Goal: Task Accomplishment & Management: Complete application form

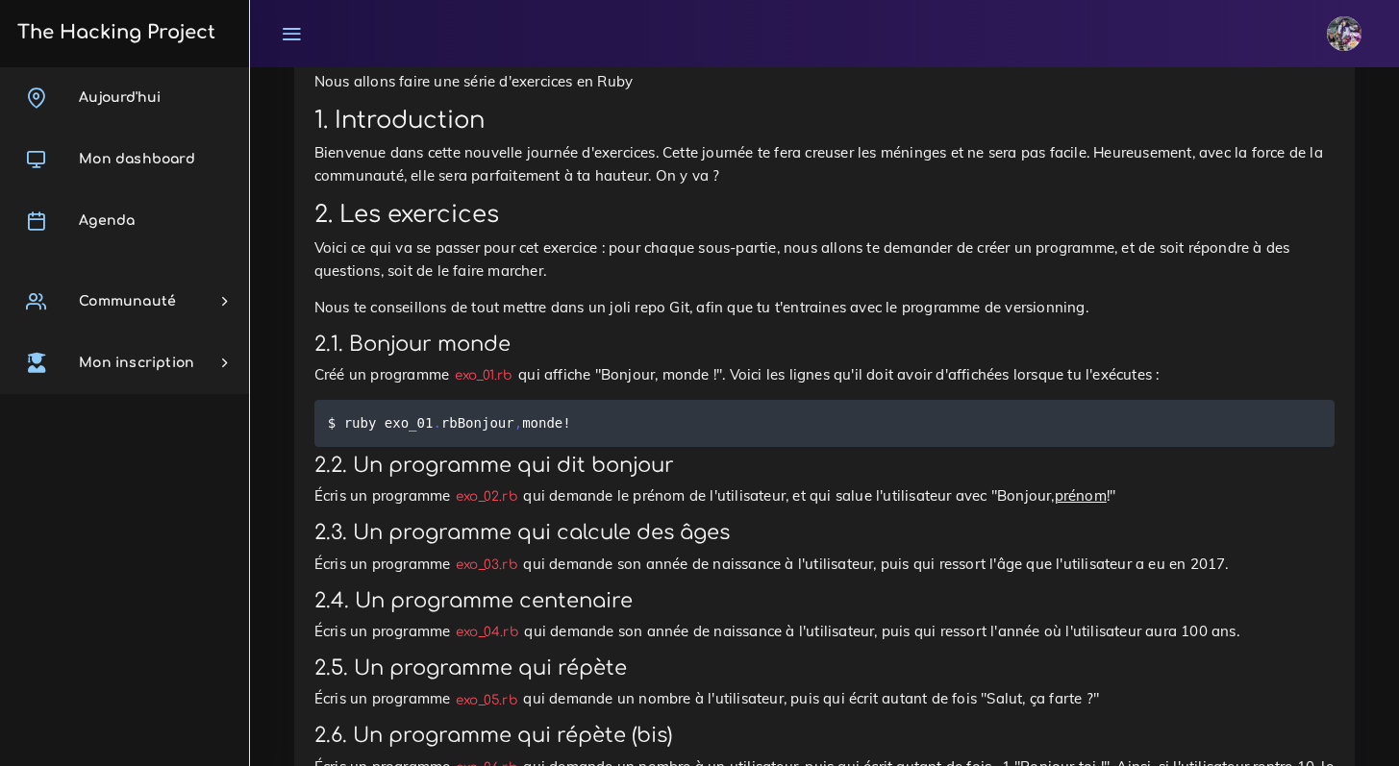
scroll to position [87, 0]
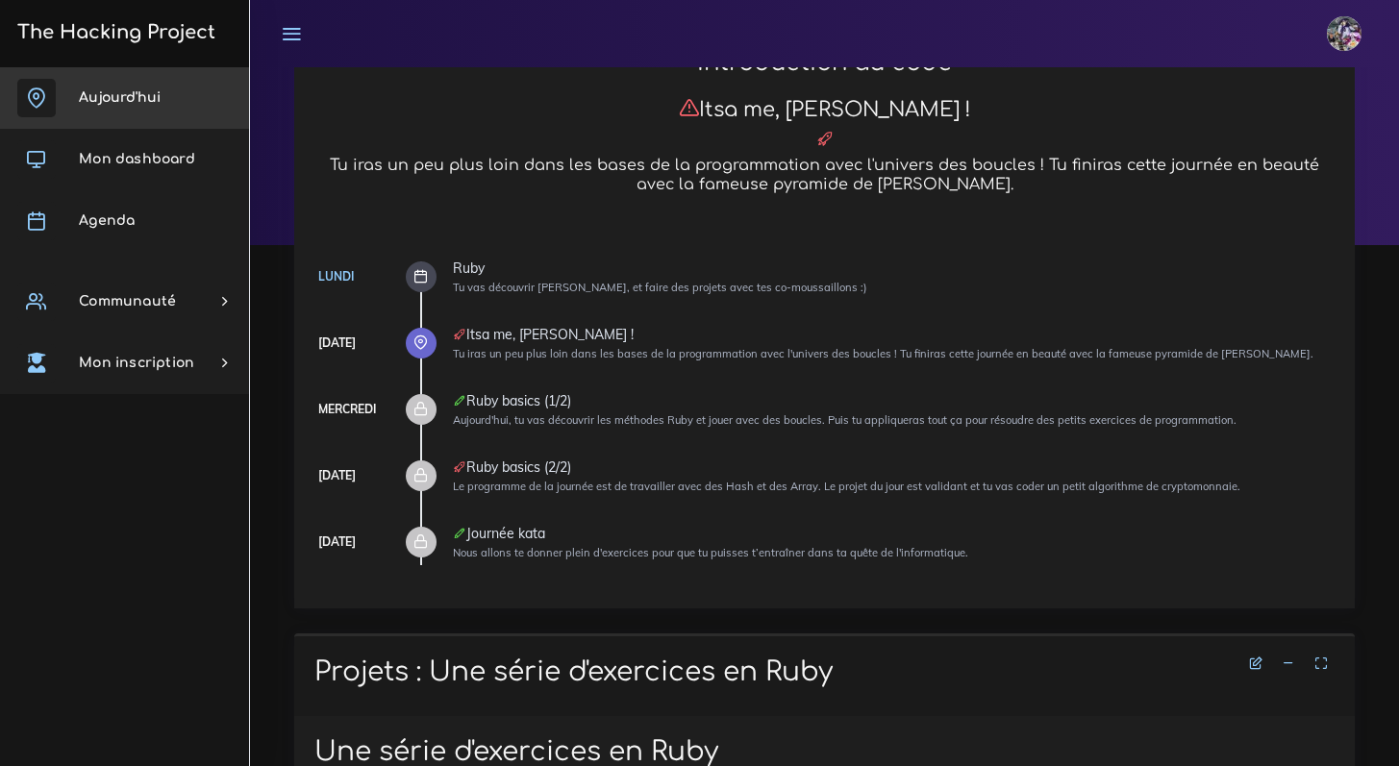
click at [95, 94] on span "Aujourd'hui" at bounding box center [120, 97] width 82 height 14
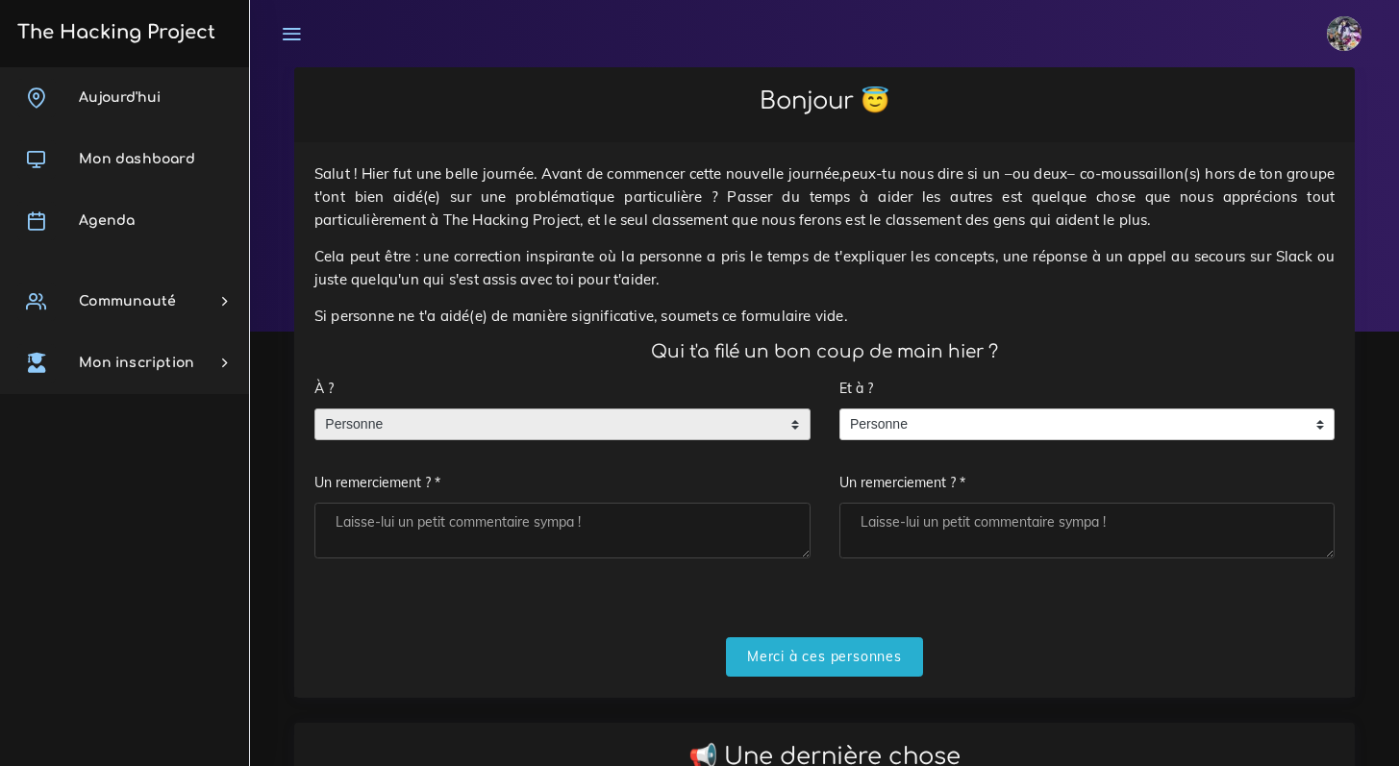
click at [563, 417] on span "Personne" at bounding box center [547, 425] width 465 height 31
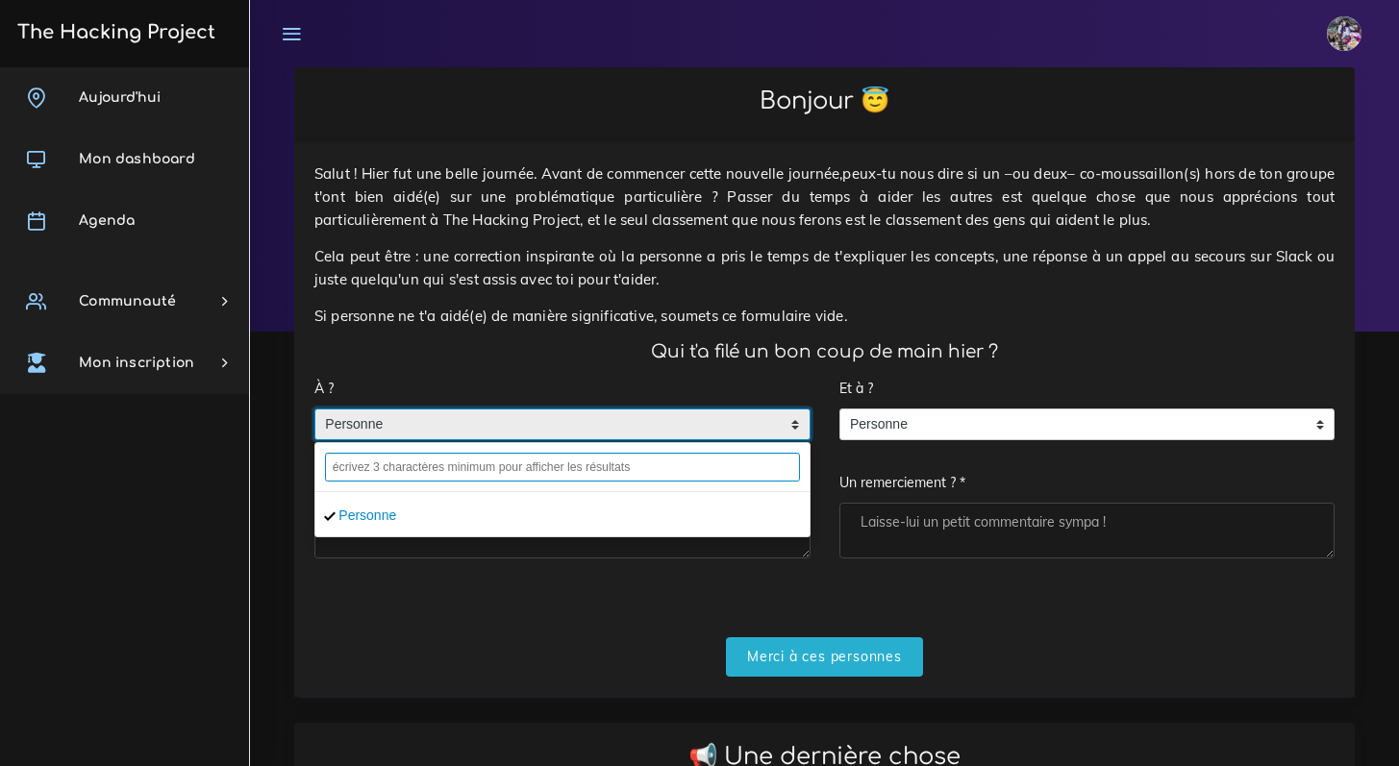
click at [554, 464] on input "text" at bounding box center [562, 467] width 475 height 29
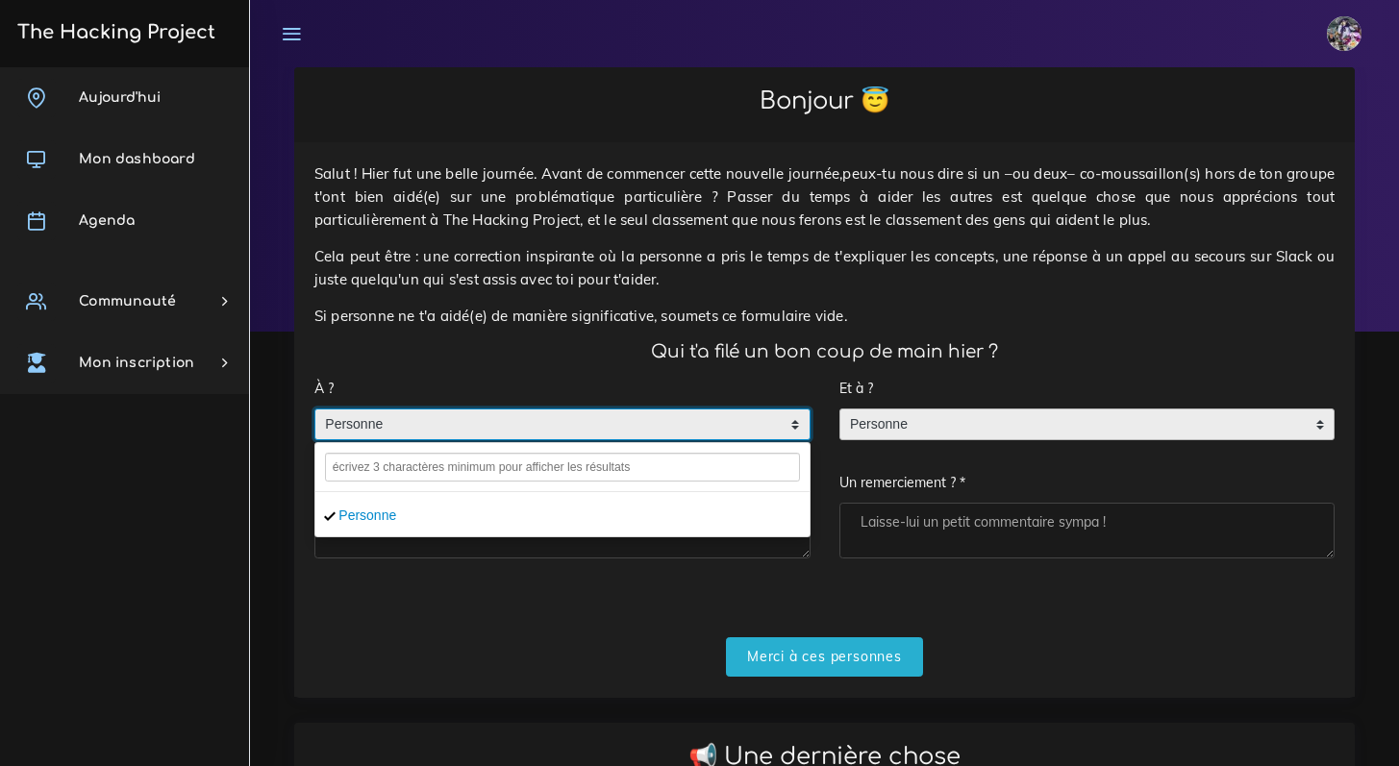
click at [908, 425] on span "Personne" at bounding box center [1072, 425] width 465 height 31
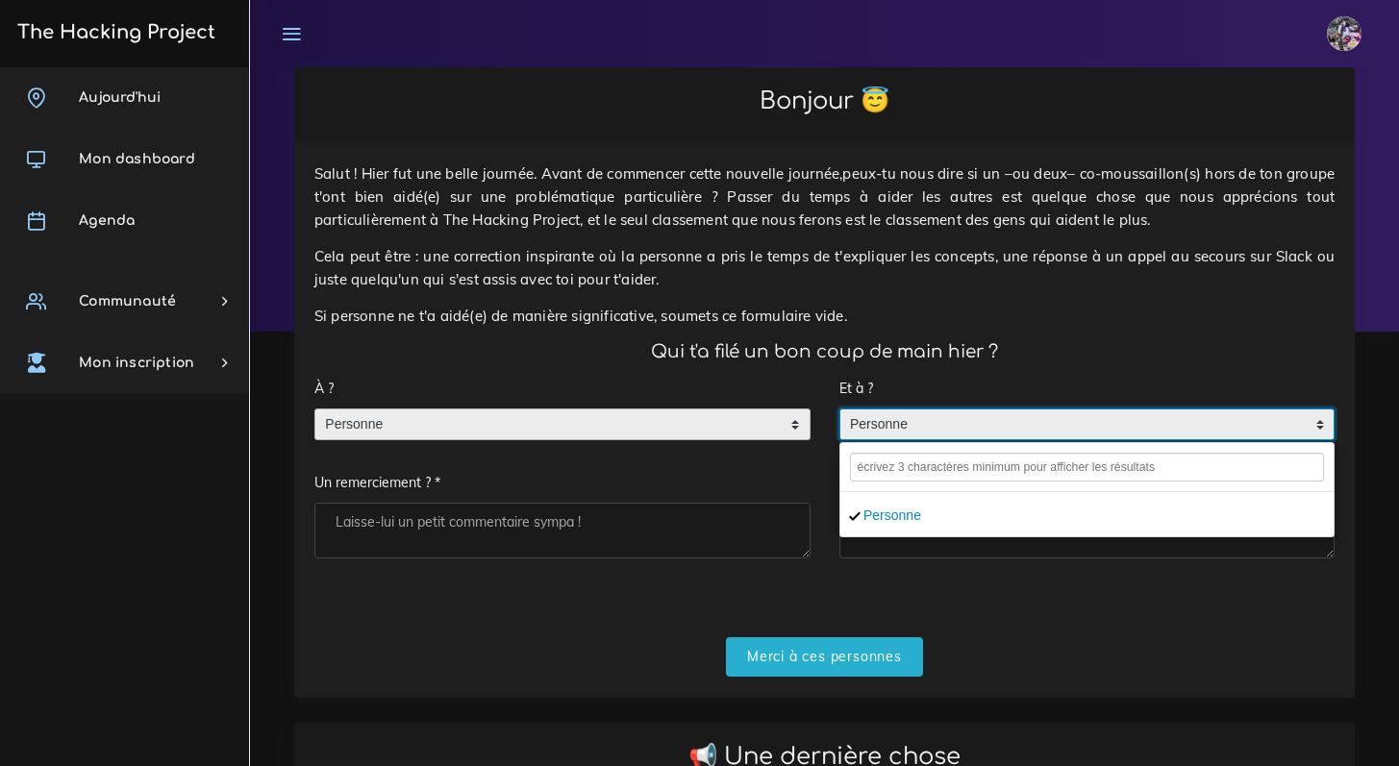
click at [679, 418] on span "Personne" at bounding box center [547, 425] width 465 height 31
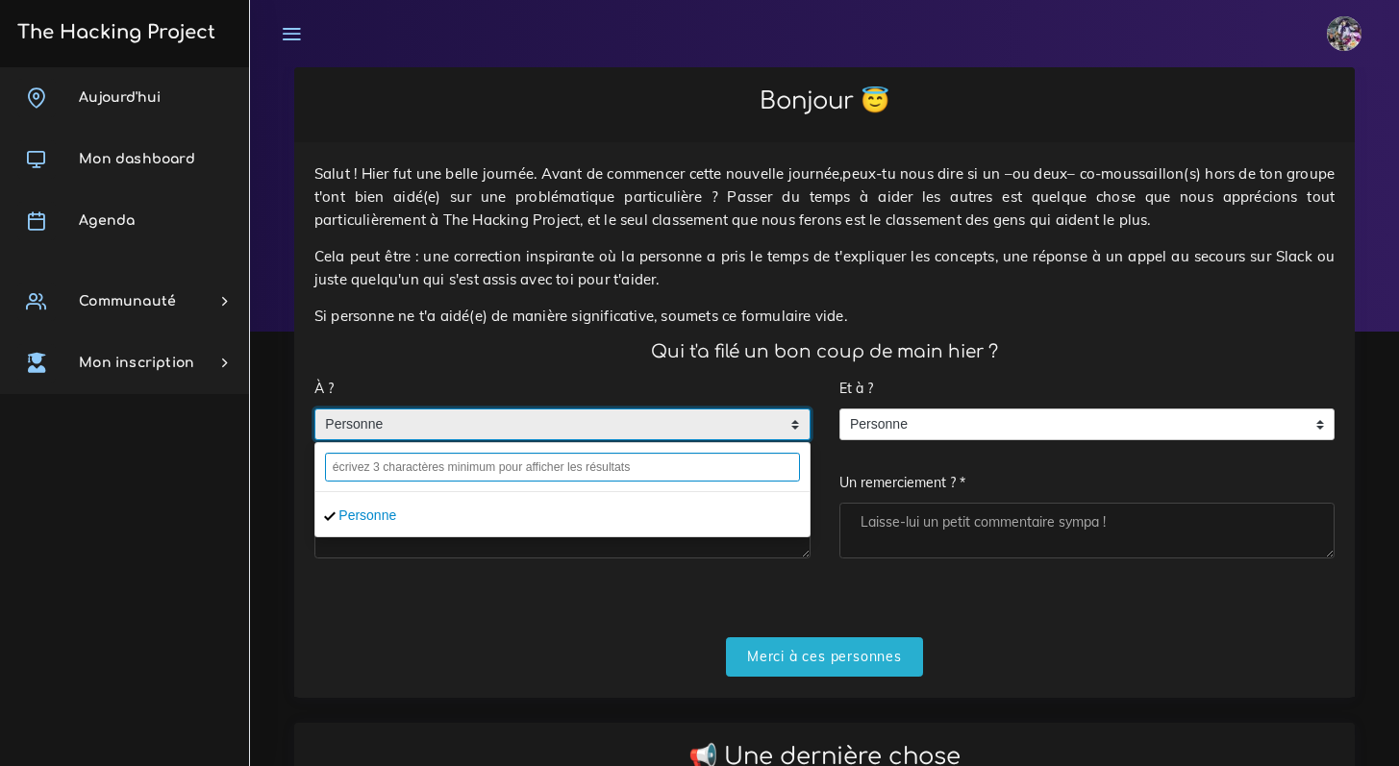
click at [635, 454] on input "text" at bounding box center [562, 467] width 475 height 29
click at [630, 459] on input "text" at bounding box center [562, 467] width 475 height 29
click at [509, 460] on input "text" at bounding box center [562, 467] width 475 height 29
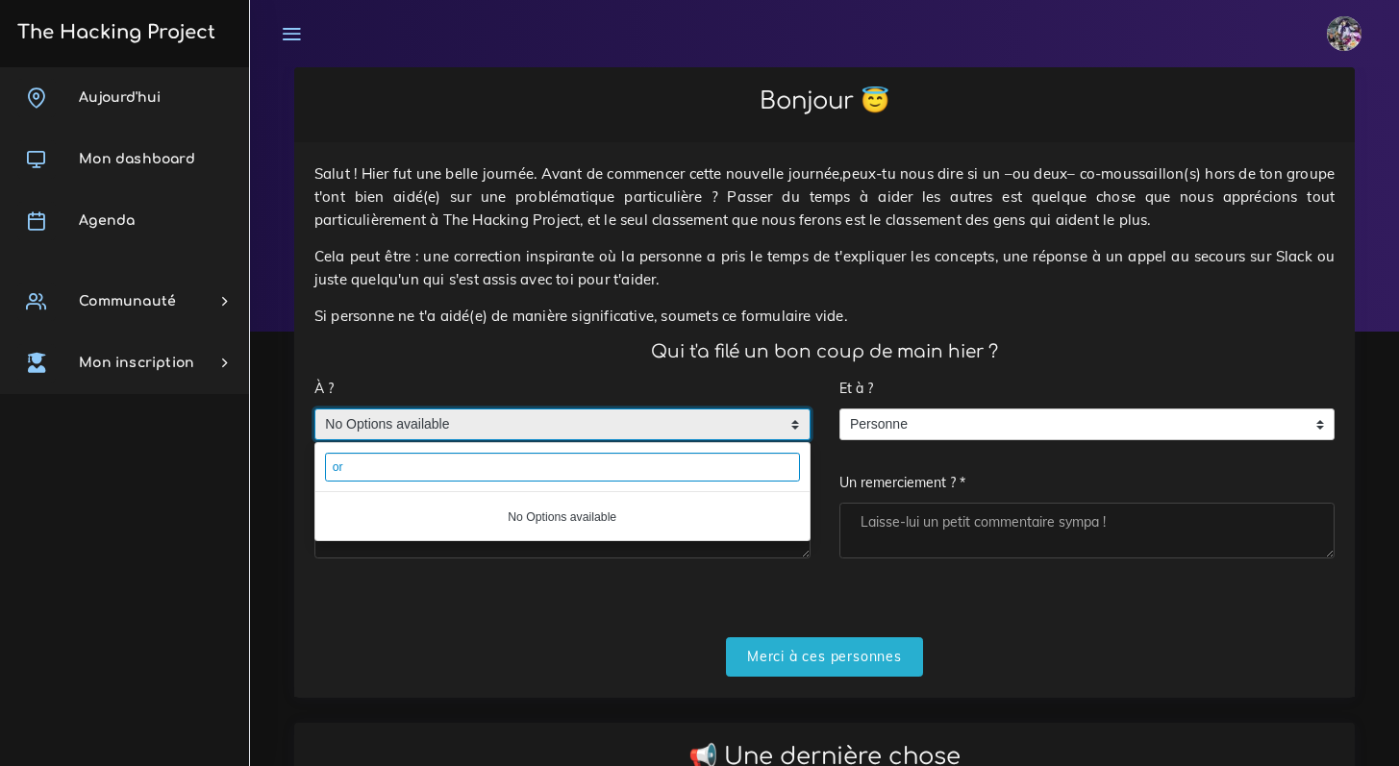
type input "o"
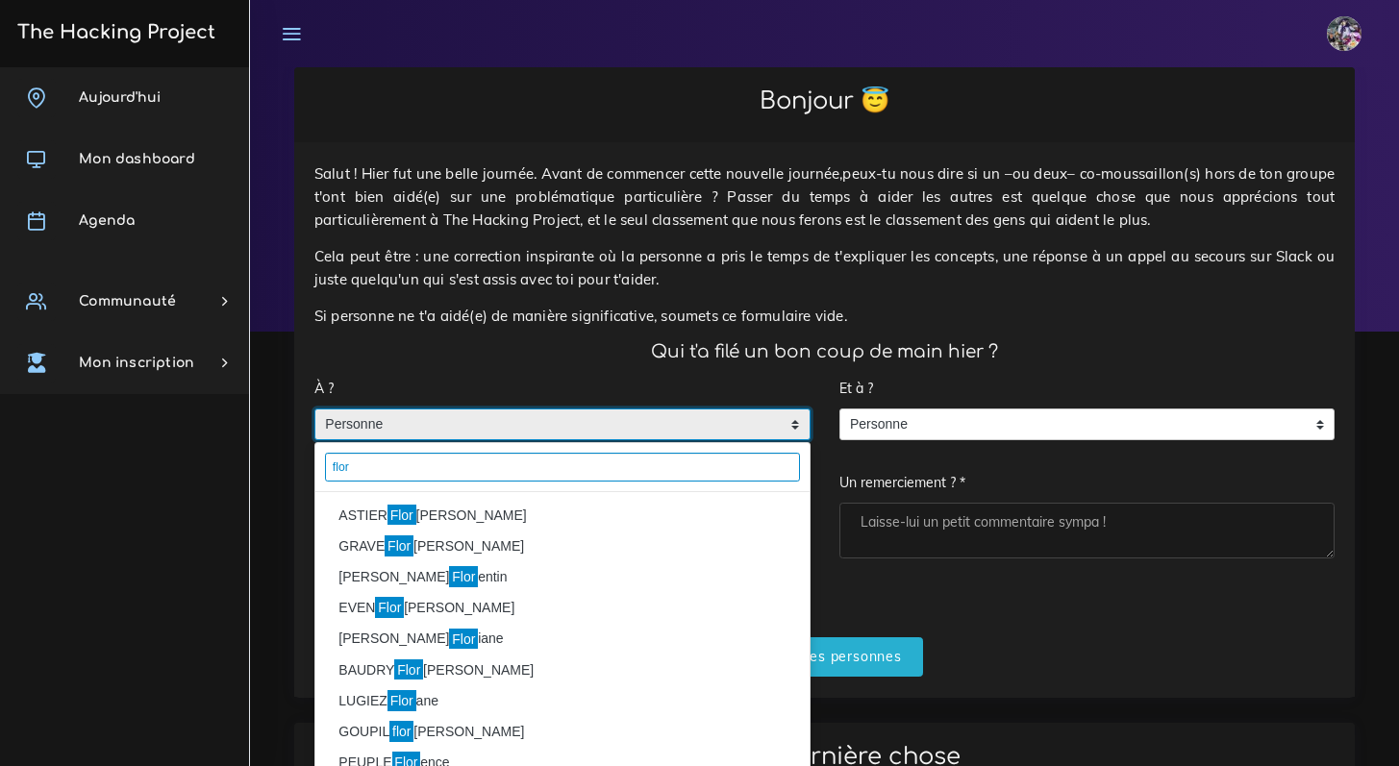
type input "flor"
click at [443, 512] on li "ASTIER Flor ian" at bounding box center [562, 515] width 494 height 31
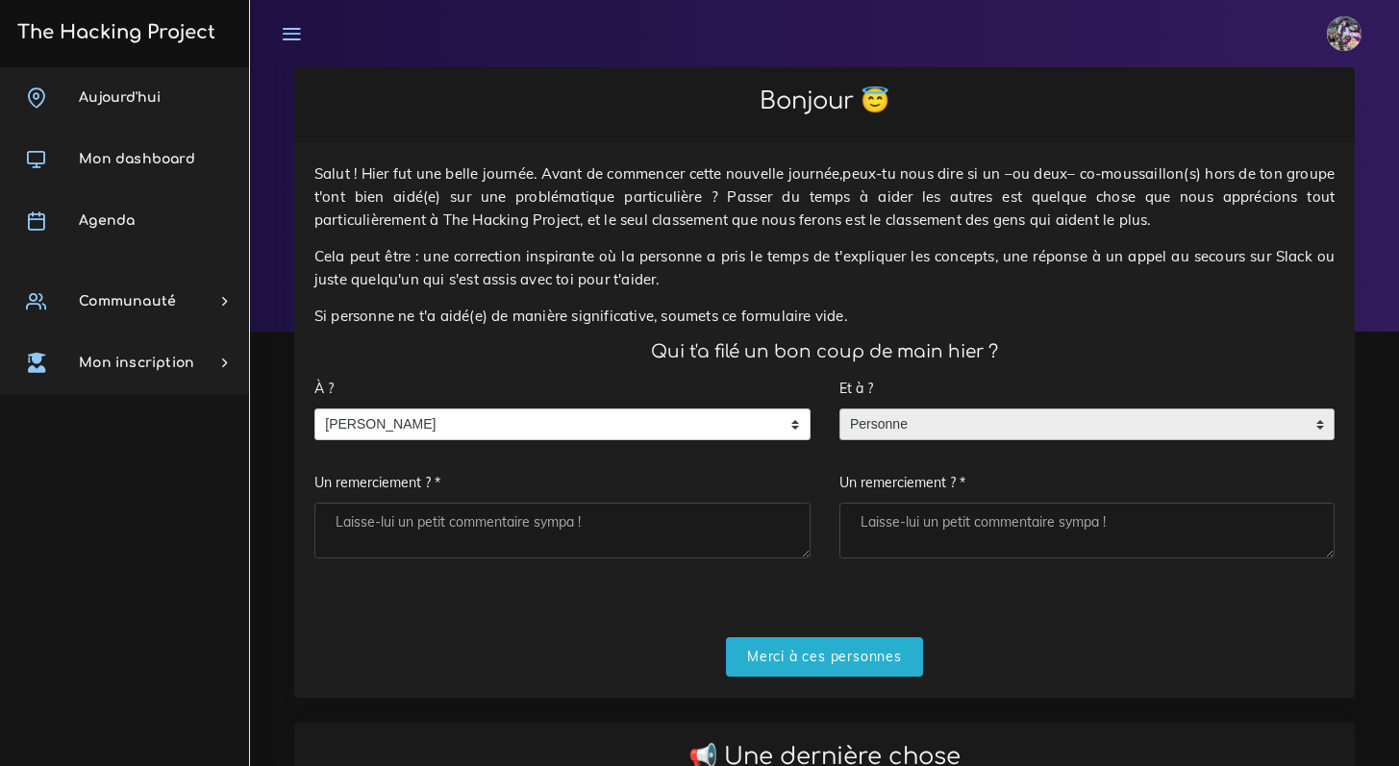
click at [1010, 411] on span "Personne" at bounding box center [1072, 425] width 465 height 31
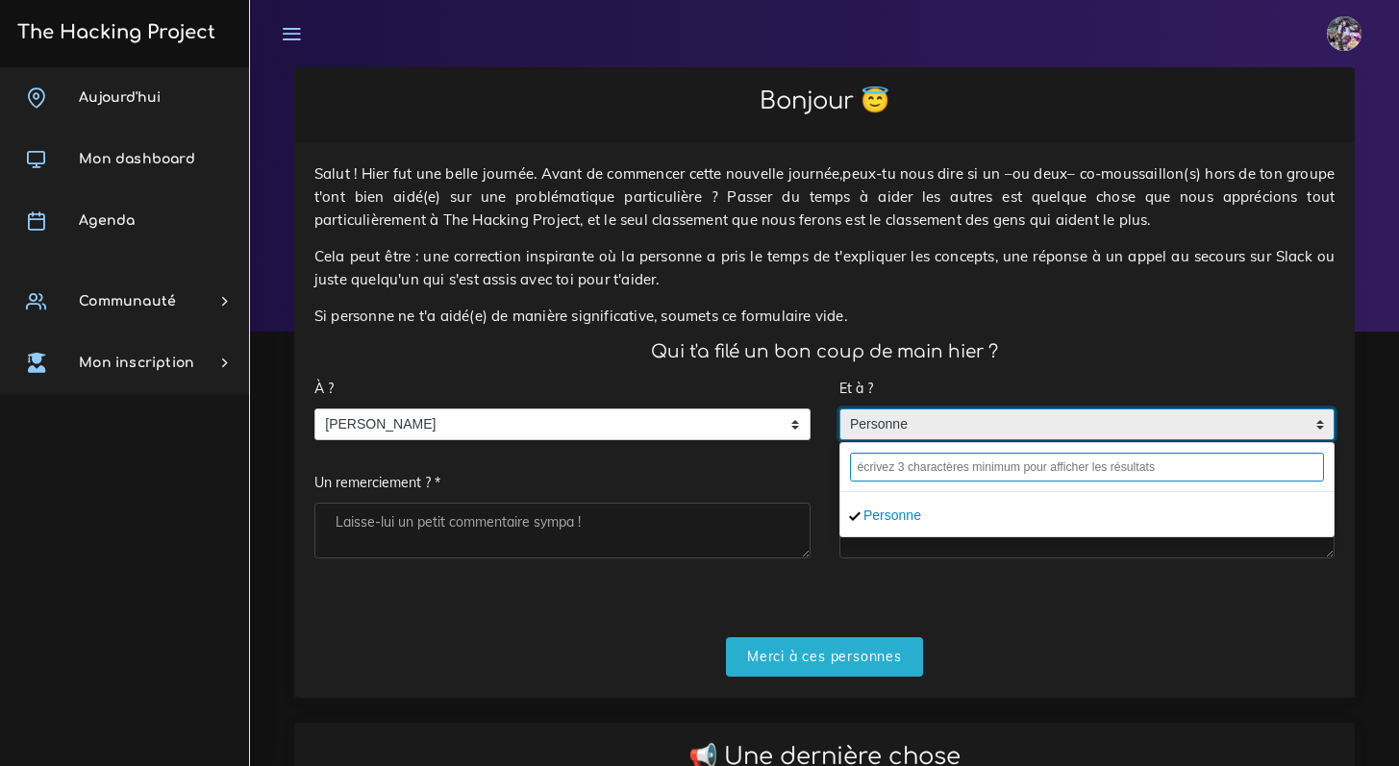
click at [966, 460] on input "text" at bounding box center [1087, 467] width 475 height 29
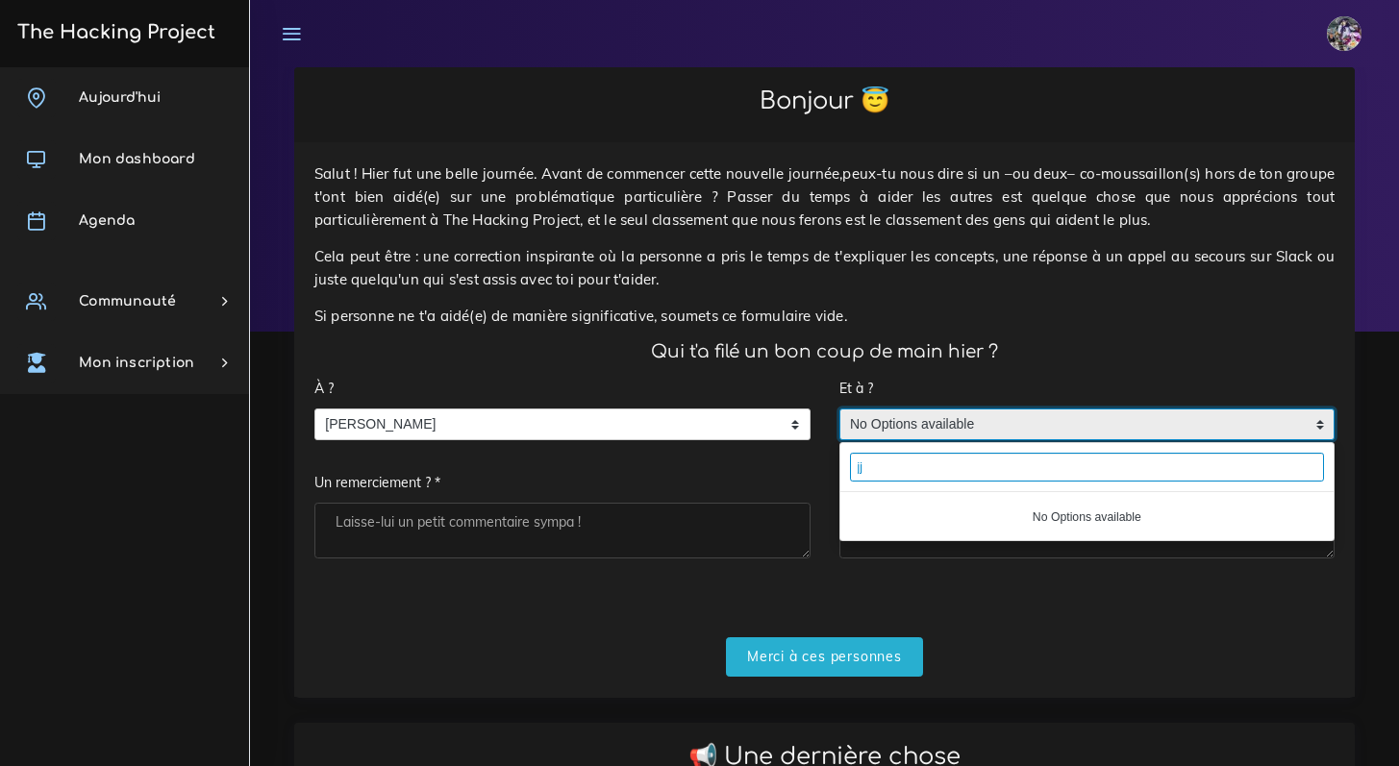
type input "j"
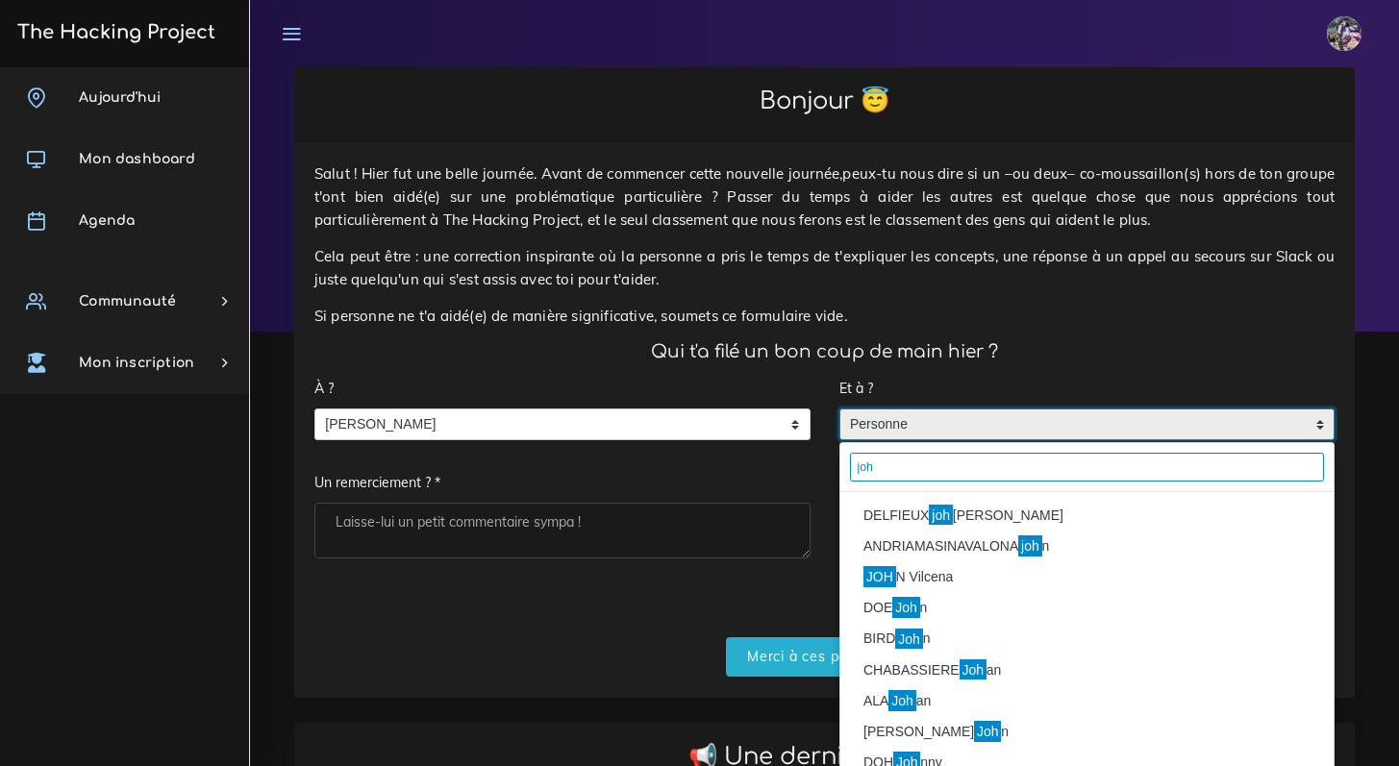
type input "joh"
click at [902, 505] on li "DELFIEUX joh anna" at bounding box center [1087, 515] width 494 height 31
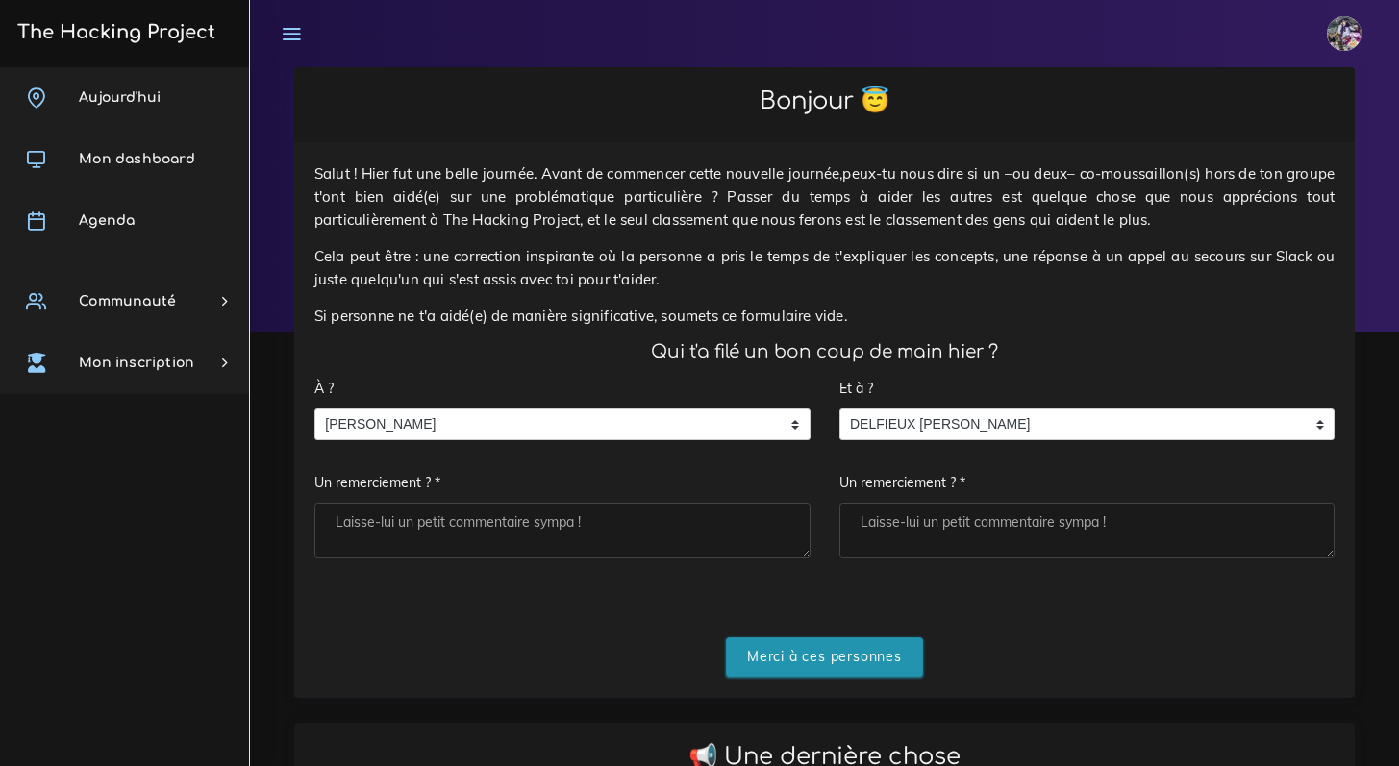
click at [839, 646] on input "Merci à ces personnes" at bounding box center [824, 657] width 197 height 39
click at [764, 642] on input "Merci à ces personnes" at bounding box center [824, 657] width 197 height 39
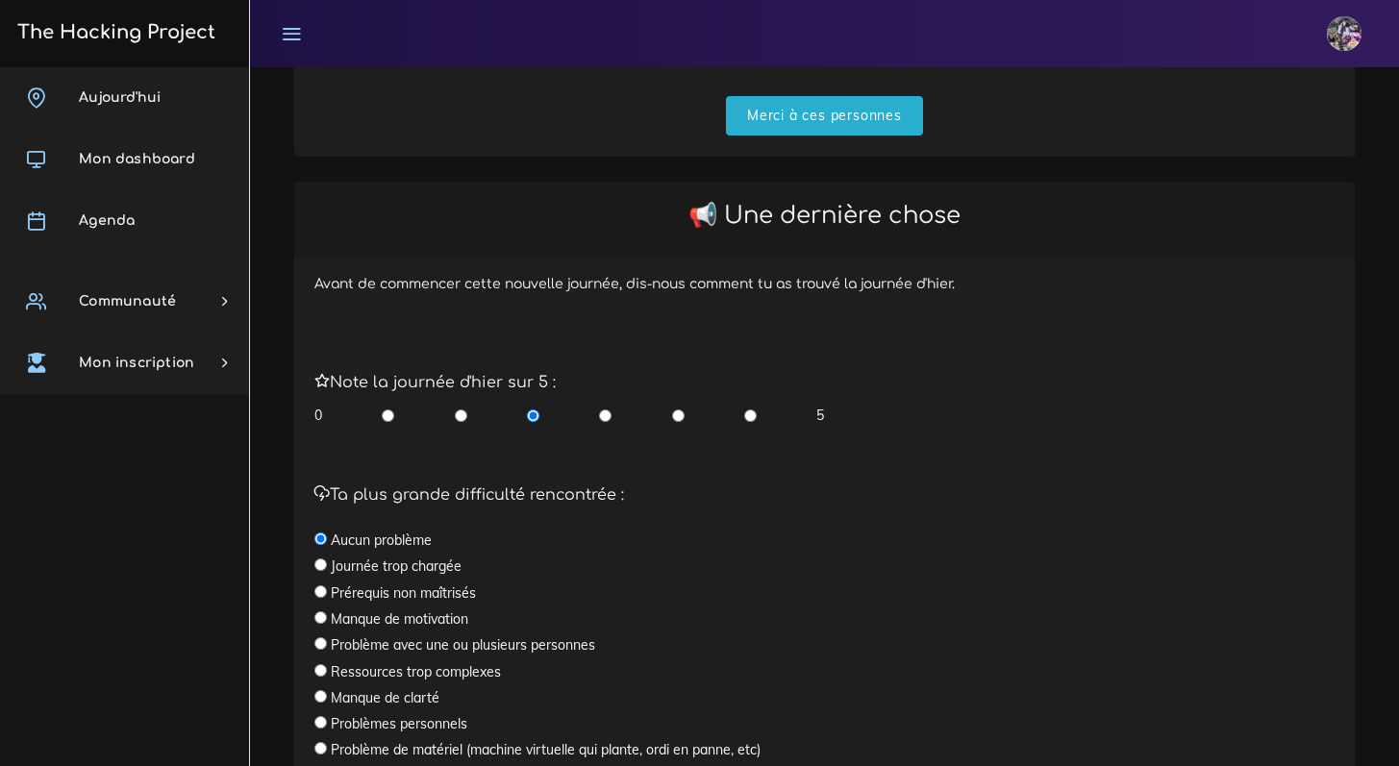
scroll to position [648, 0]
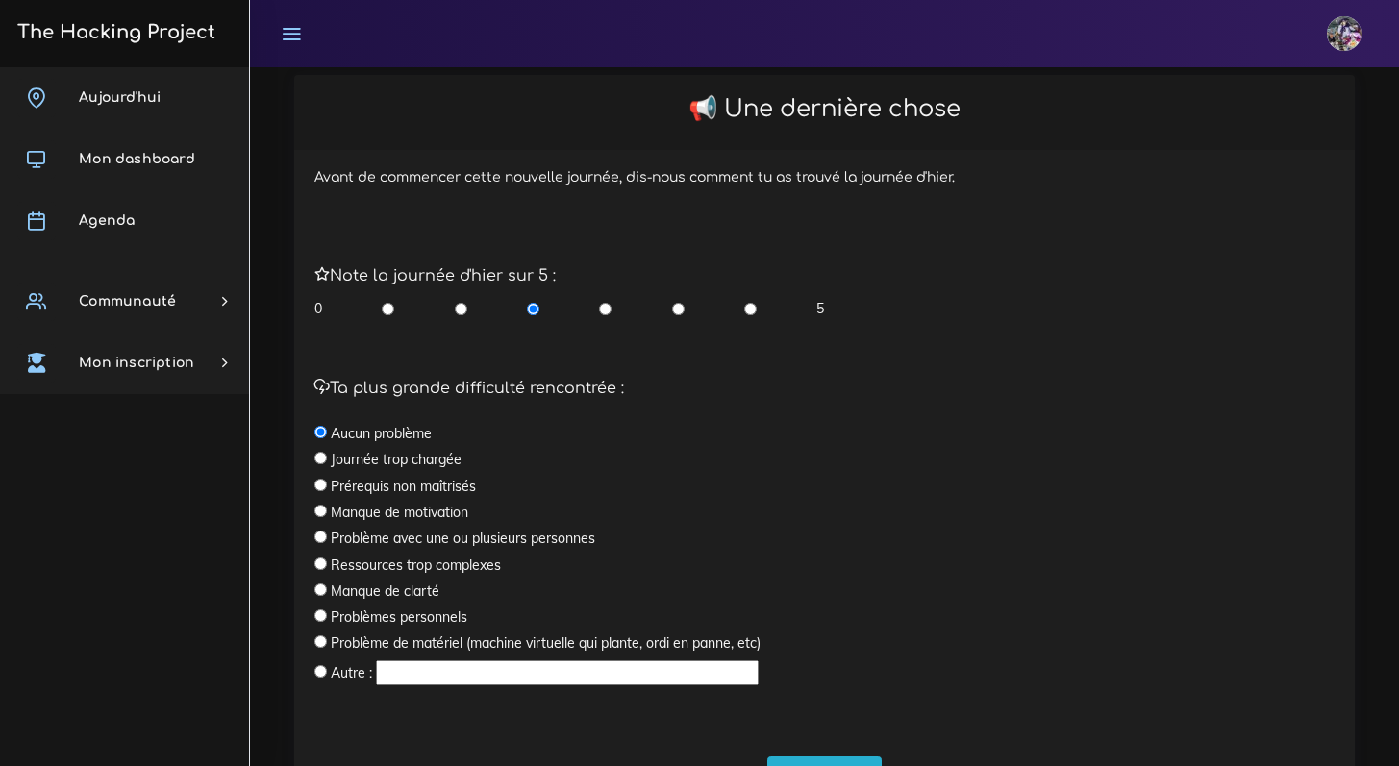
click at [857, 313] on div "Note la journée d'hier sur 5 : 0 5" at bounding box center [824, 292] width 1020 height 51
click at [750, 316] on input "radio" at bounding box center [750, 308] width 13 height 19
radio input "true"
click at [684, 301] on input "radio" at bounding box center [678, 308] width 13 height 19
radio input "true"
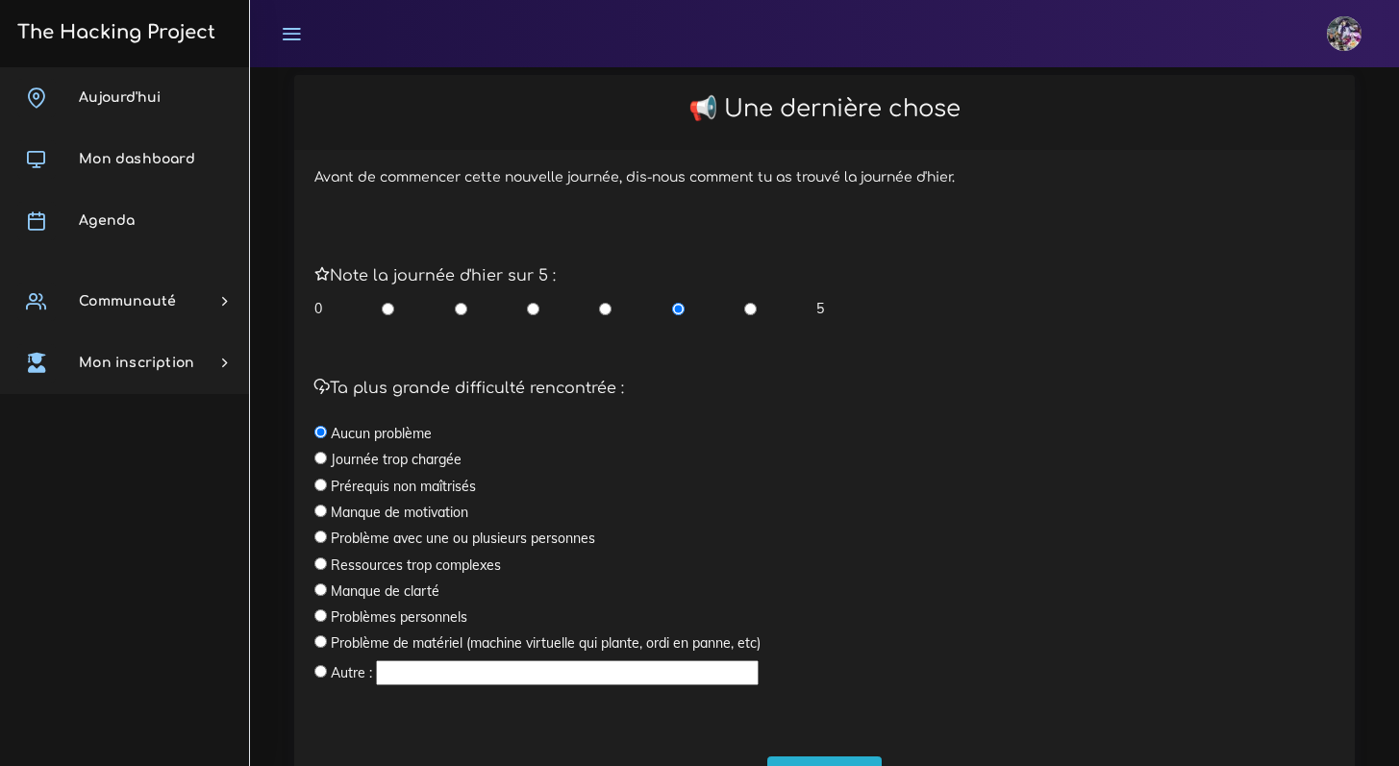
click at [740, 306] on div "0 5" at bounding box center [569, 308] width 511 height 19
click at [745, 308] on input "radio" at bounding box center [750, 308] width 13 height 19
radio input "true"
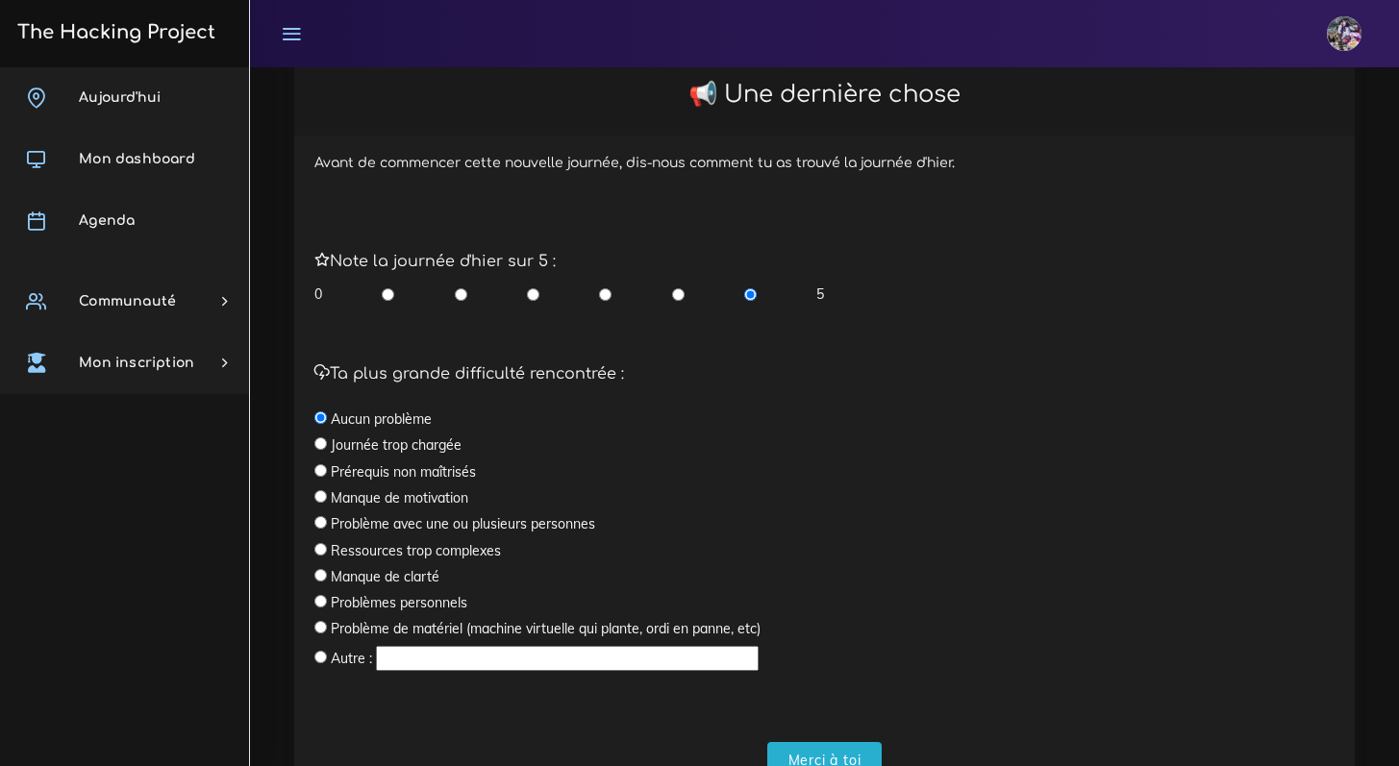
scroll to position [664, 0]
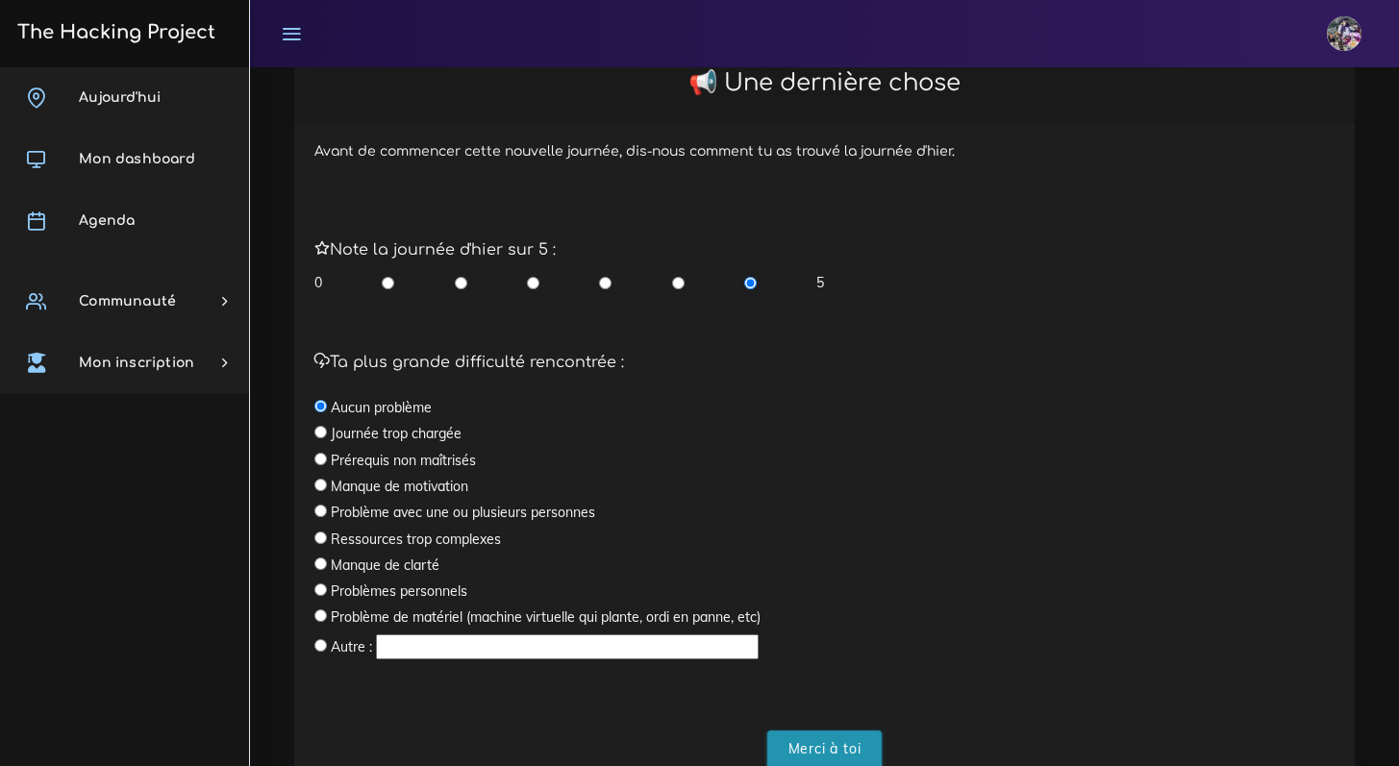
click at [808, 732] on input "Merci à toi" at bounding box center [824, 750] width 115 height 39
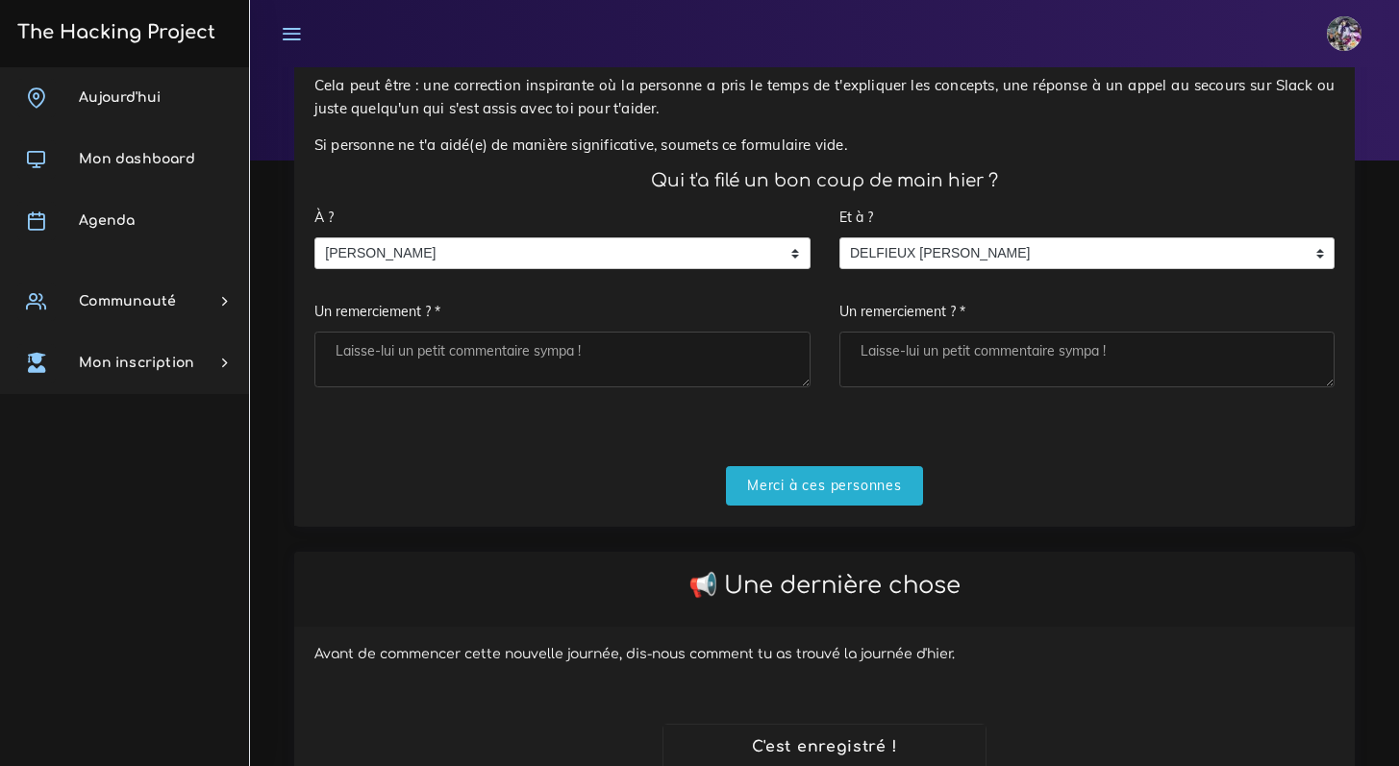
scroll to position [89, 0]
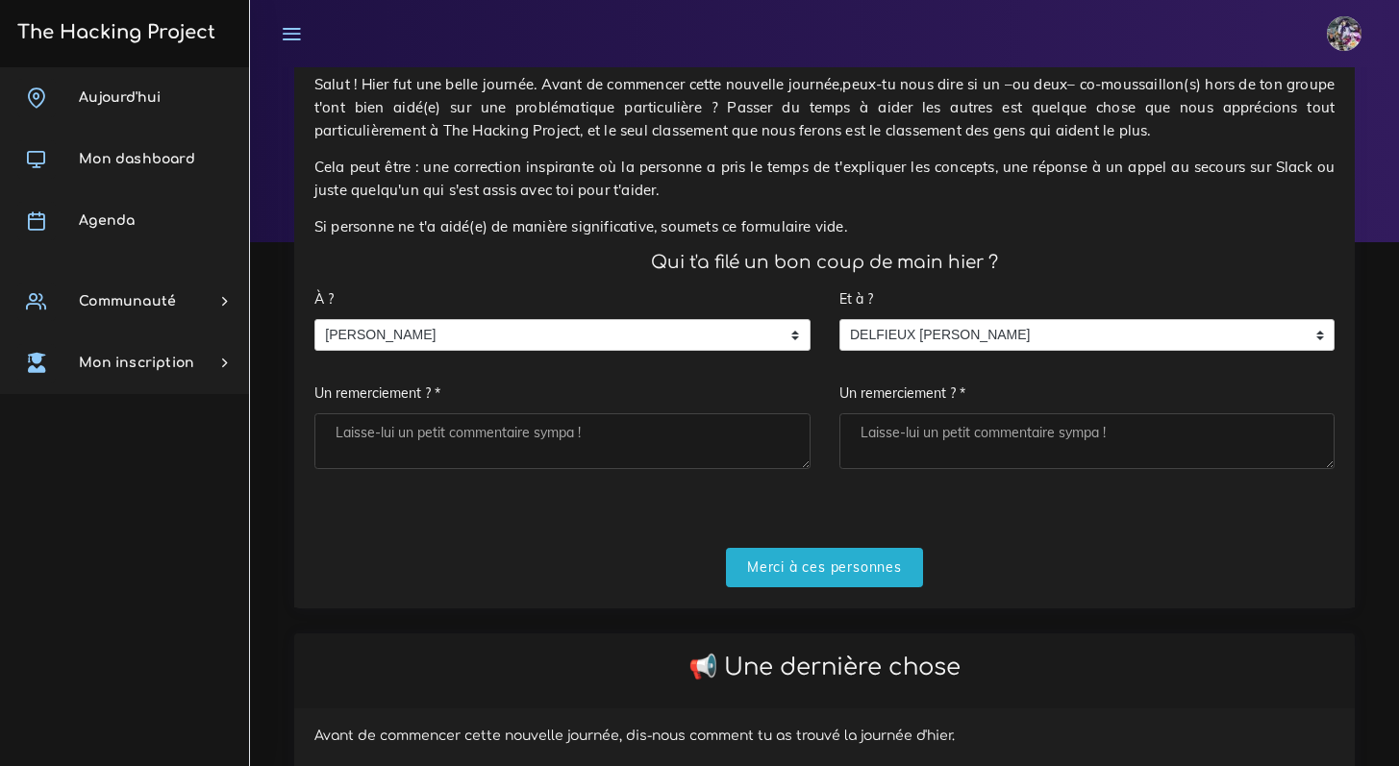
click at [807, 600] on div "Salut ! Hier fut une belle journée. Avant de commencer cette nouvelle journée,p…" at bounding box center [824, 330] width 1061 height 555
click at [811, 586] on input "Merci à ces personnes" at bounding box center [824, 567] width 197 height 39
click at [497, 442] on textarea "Un remerciement ? *" at bounding box center [562, 441] width 496 height 56
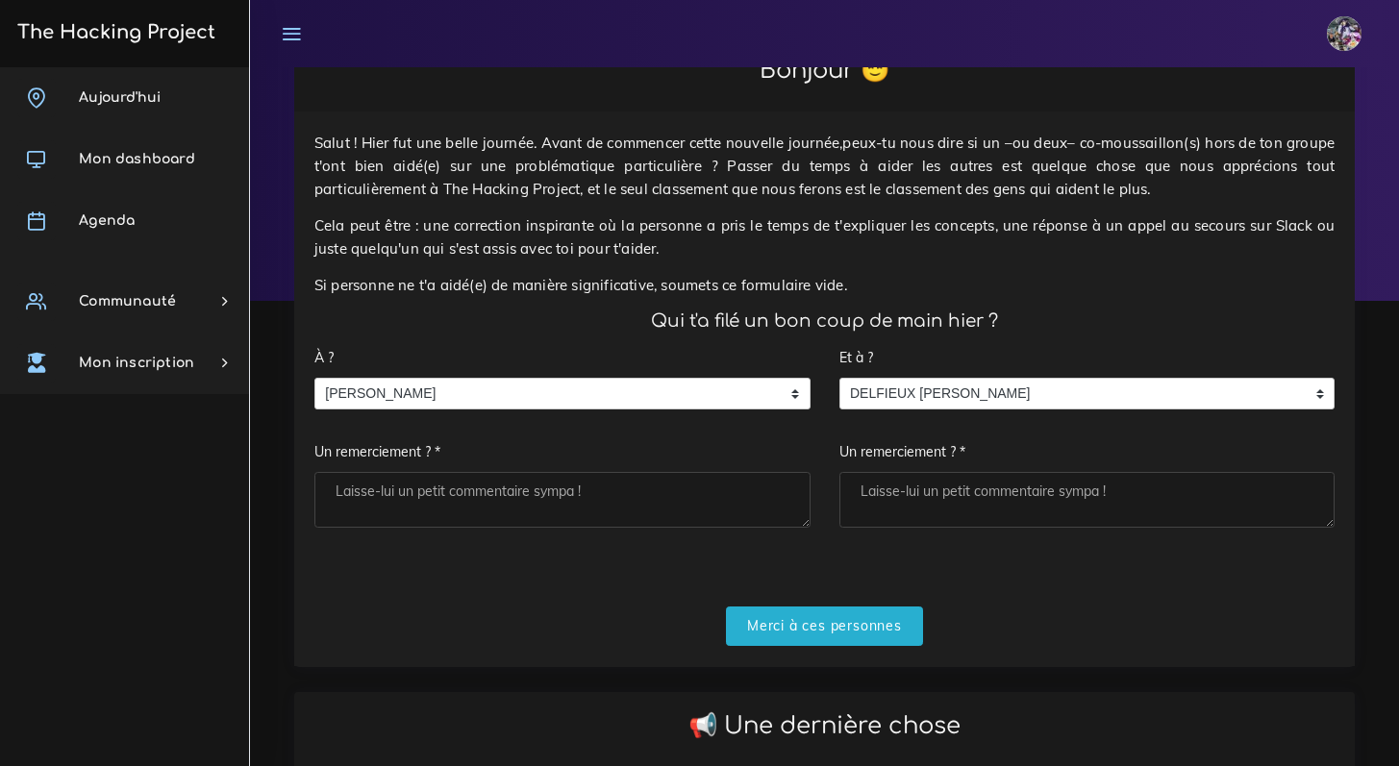
scroll to position [0, 0]
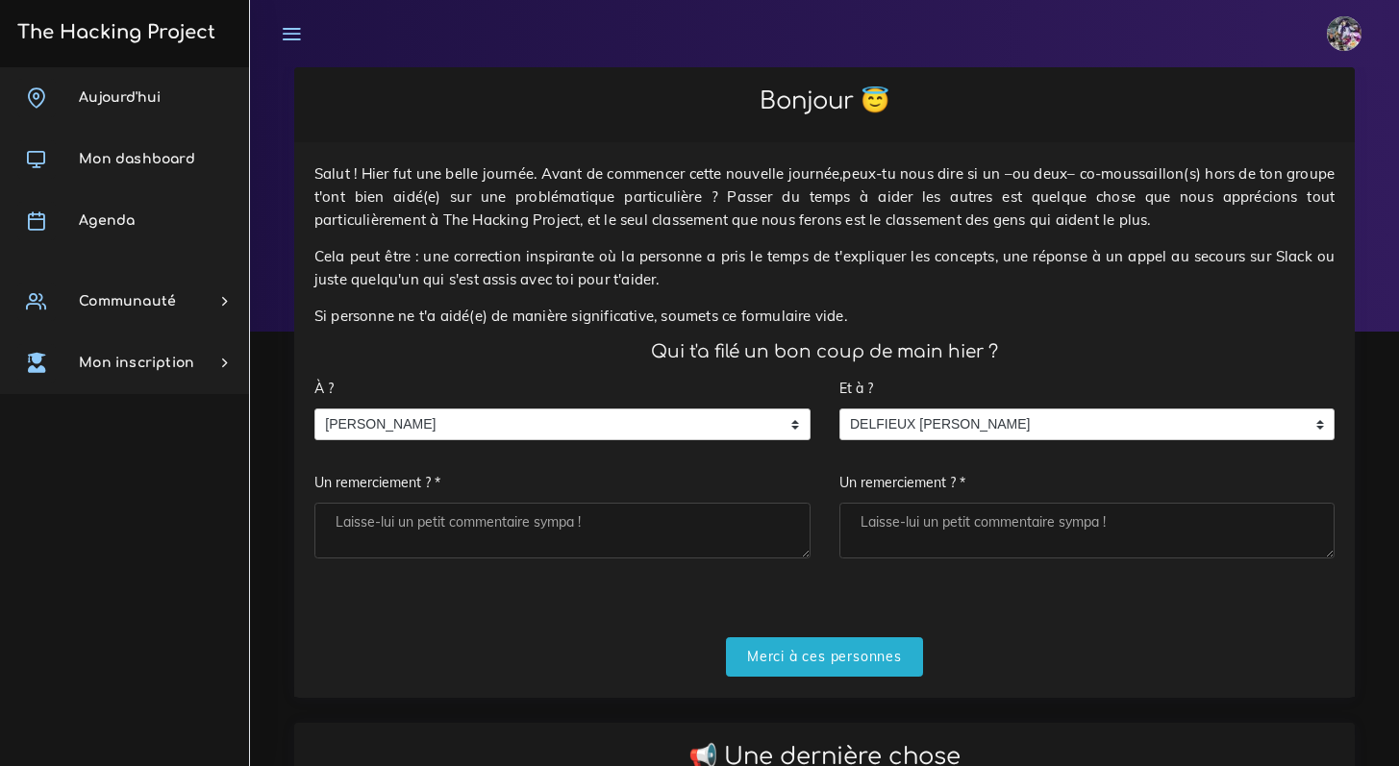
click at [613, 528] on textarea "Un remerciement ? *" at bounding box center [562, 531] width 496 height 56
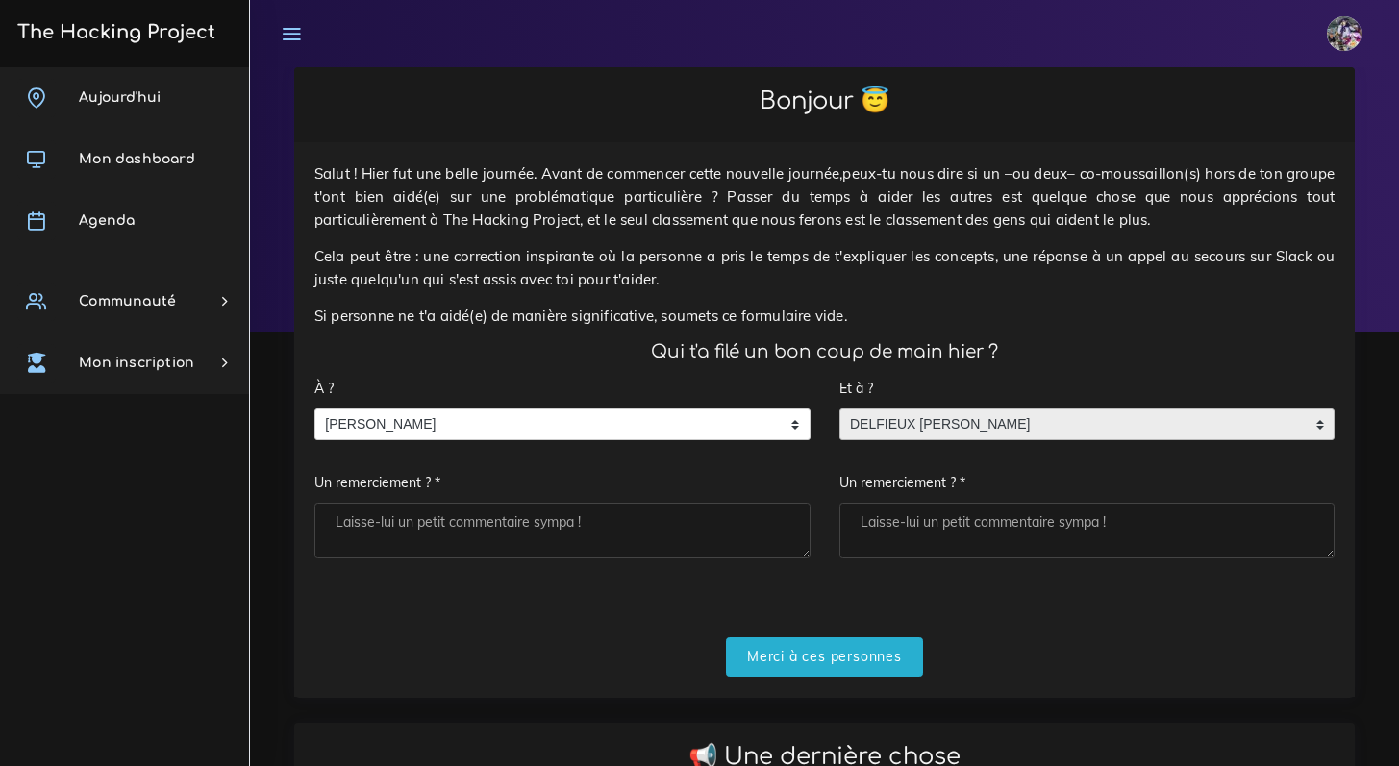
click at [918, 434] on span "DELFIEUX johanna" at bounding box center [1072, 425] width 465 height 31
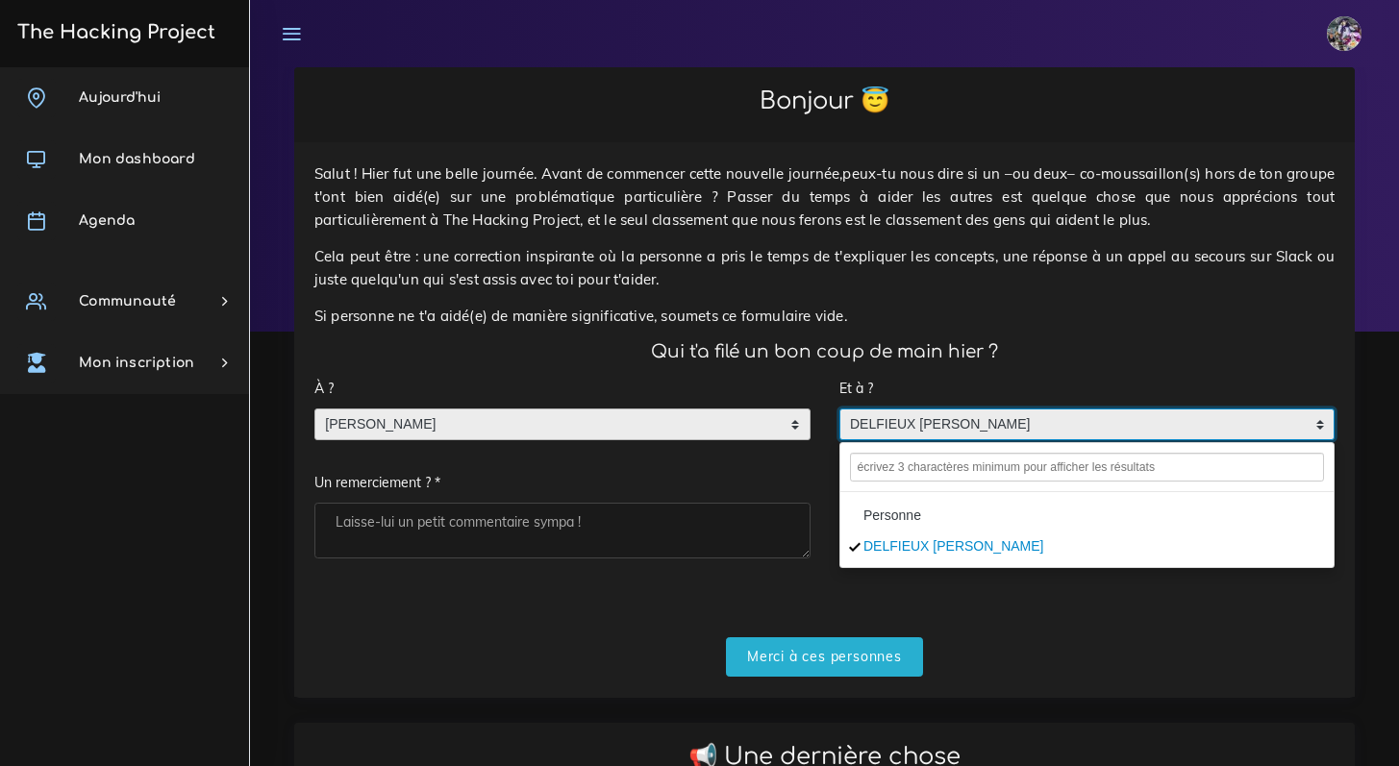
click at [768, 431] on span "ASTIER Florian" at bounding box center [547, 425] width 465 height 31
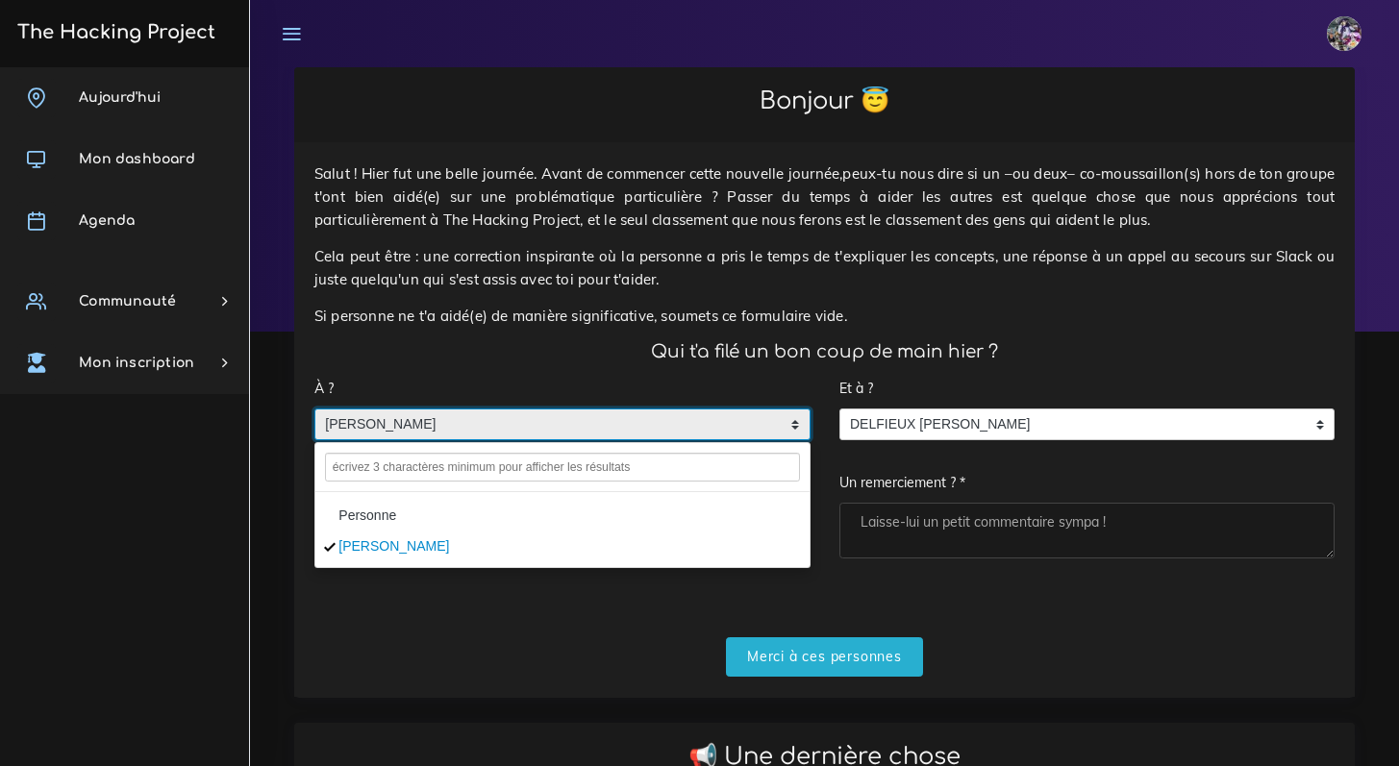
click at [590, 351] on h4 "Qui t'a filé un bon coup de main hier ?" at bounding box center [824, 351] width 1020 height 21
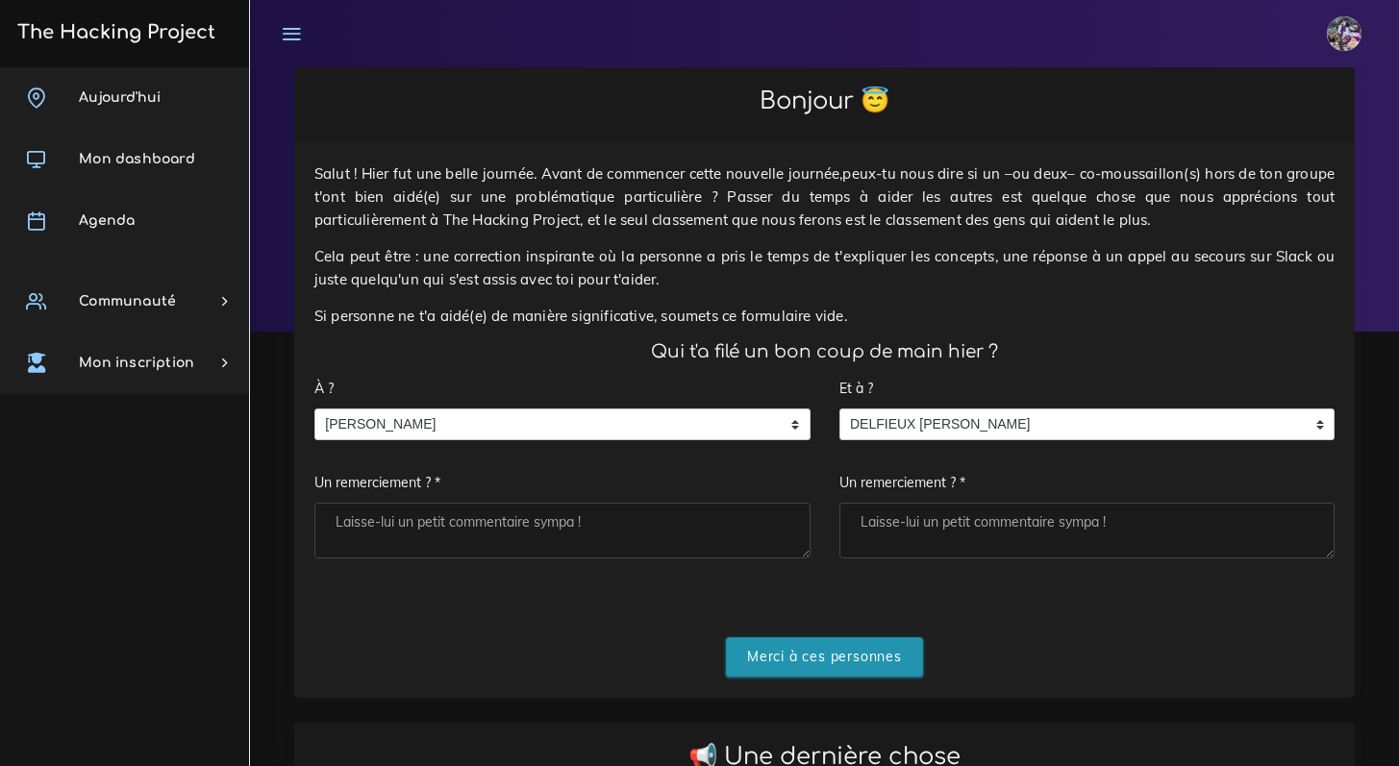
click at [811, 659] on input "Merci à ces personnes" at bounding box center [824, 657] width 197 height 39
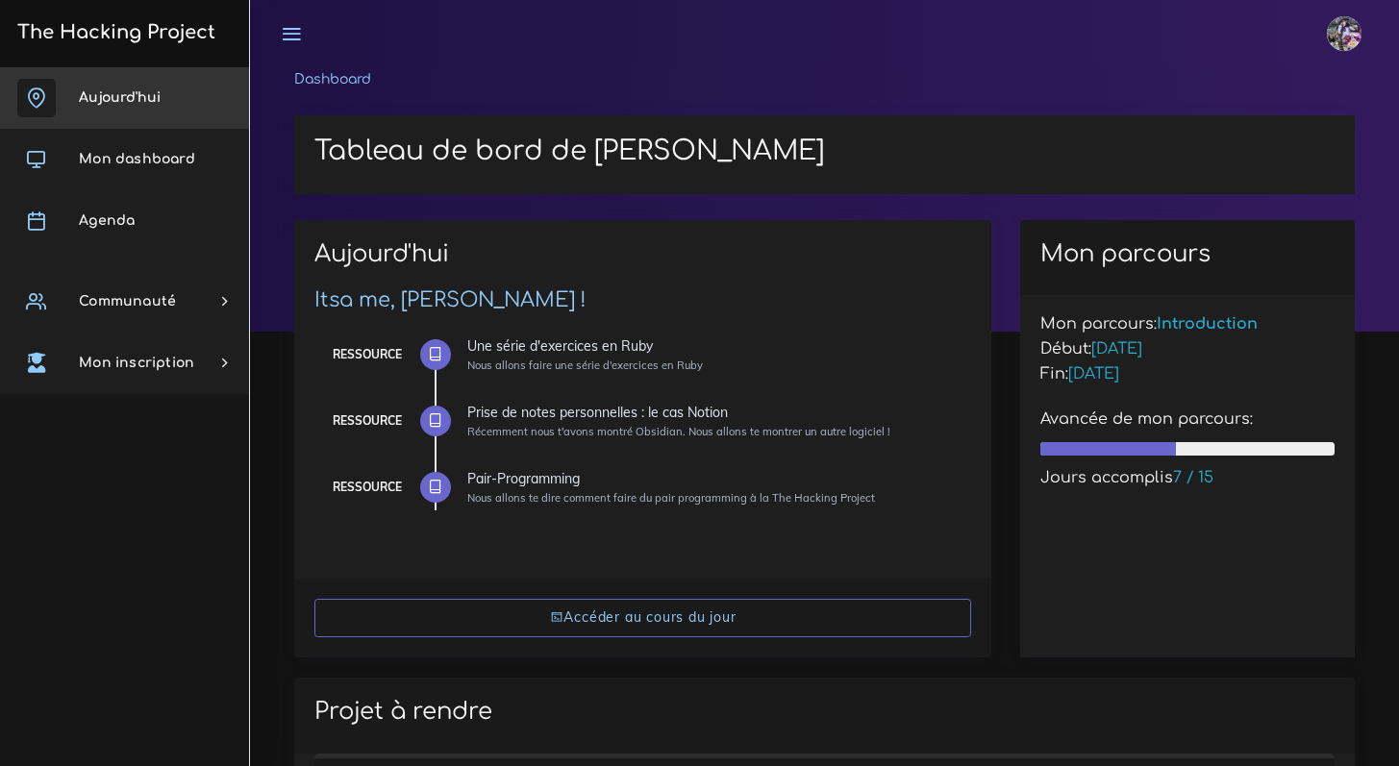
click at [88, 84] on link "Aujourd'hui" at bounding box center [124, 98] width 249 height 62
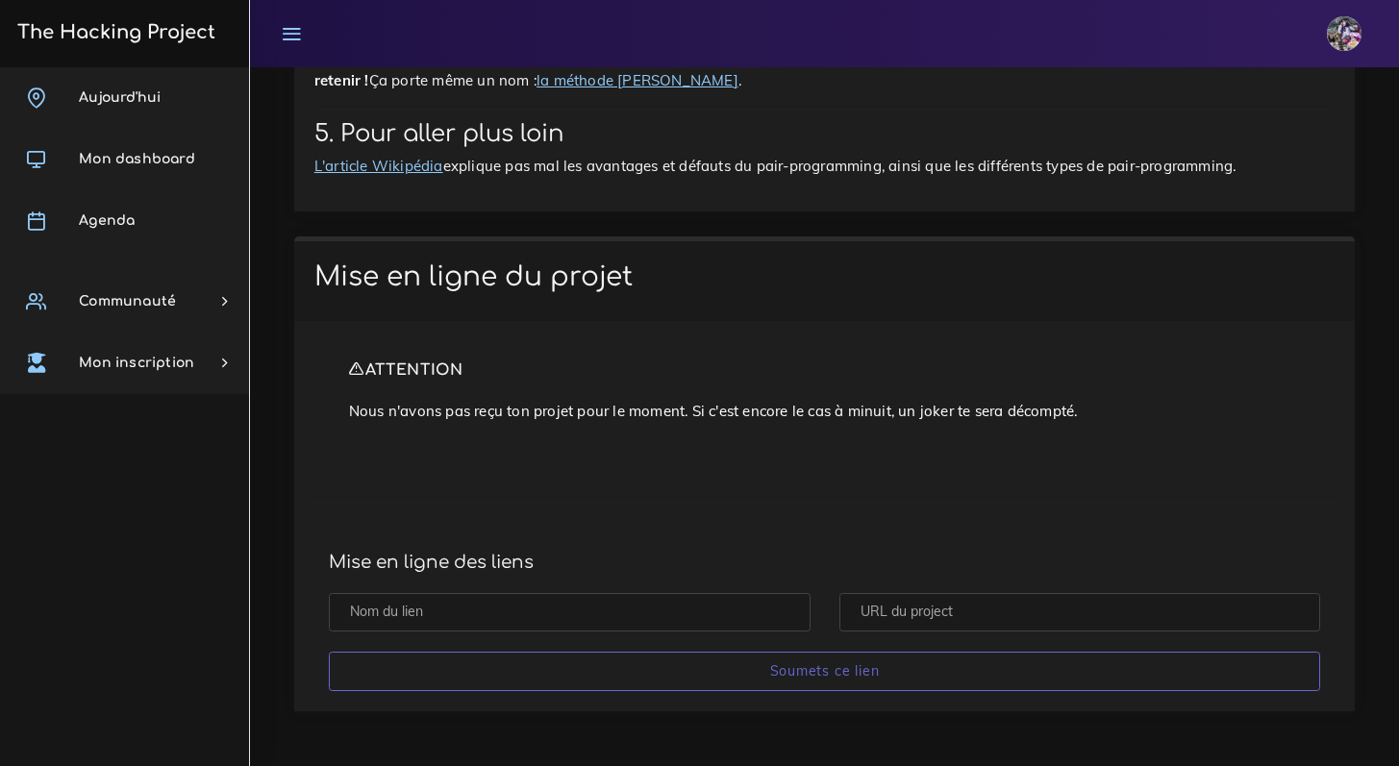
scroll to position [8844, 0]
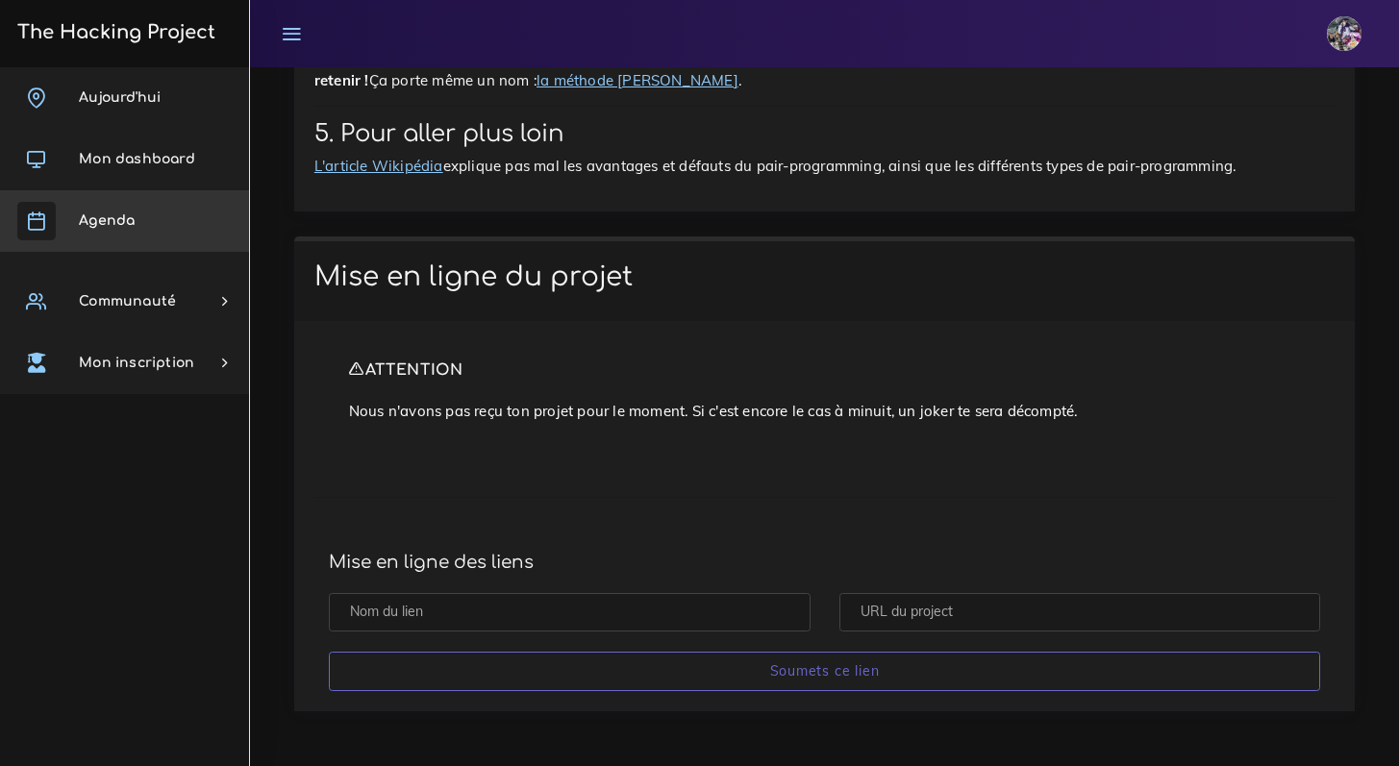
click at [165, 205] on link "Agenda" at bounding box center [124, 221] width 249 height 62
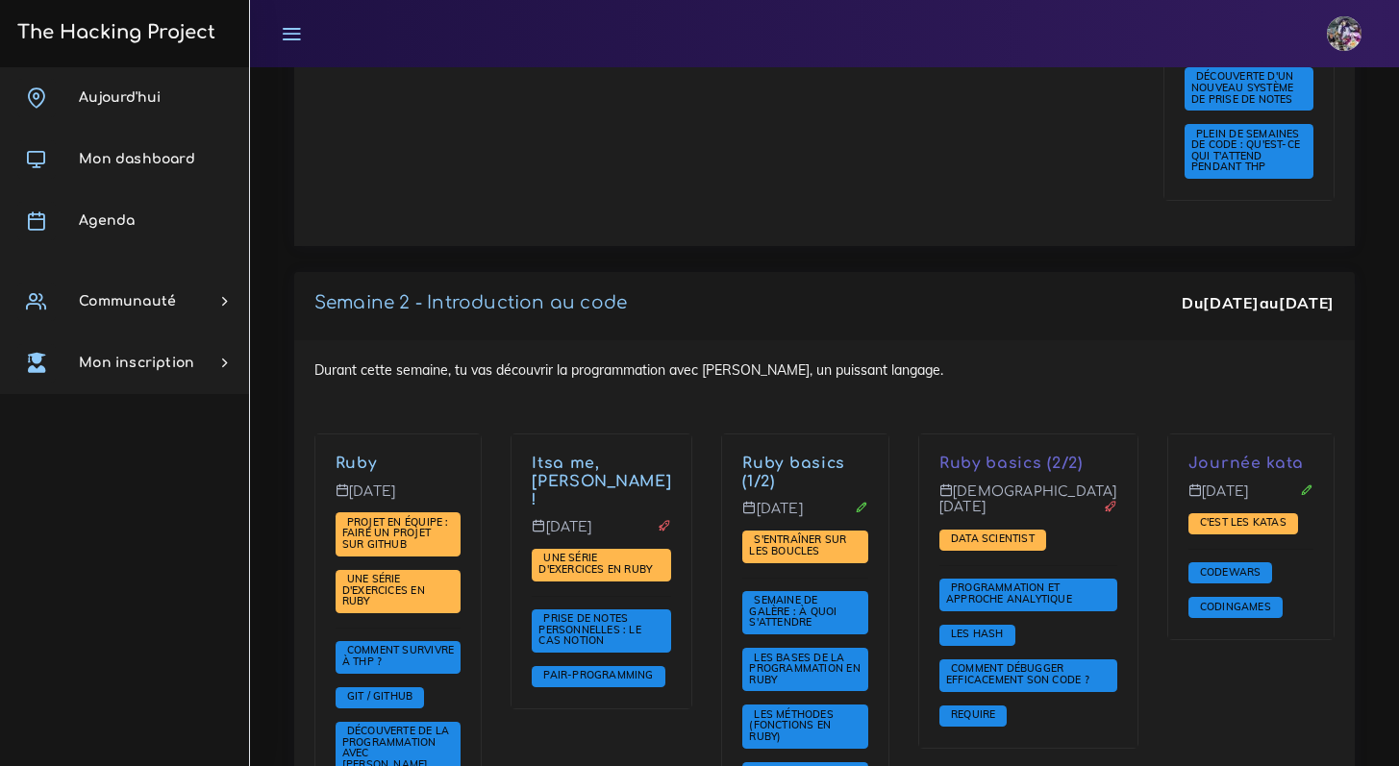
scroll to position [1190, 0]
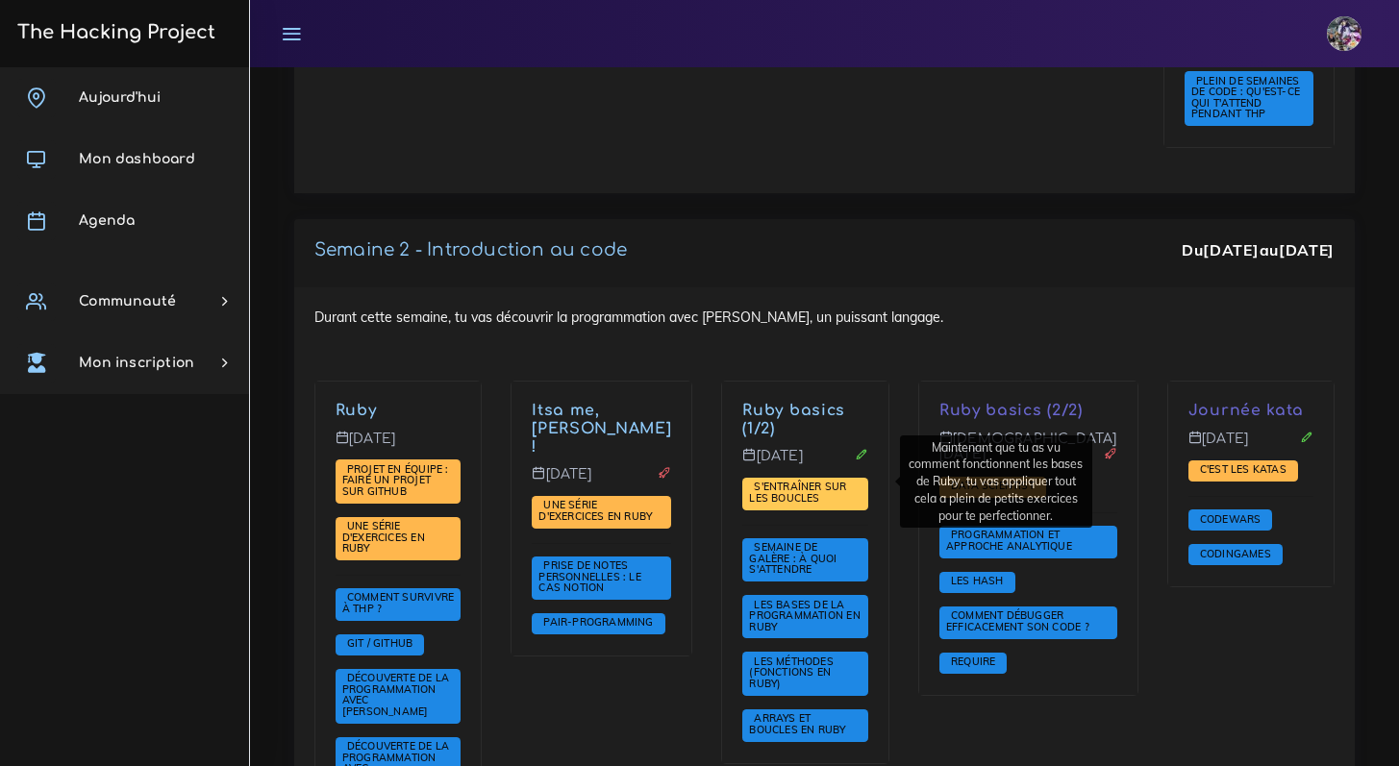
click at [792, 484] on span "S'entraîner sur les boucles" at bounding box center [797, 492] width 97 height 25
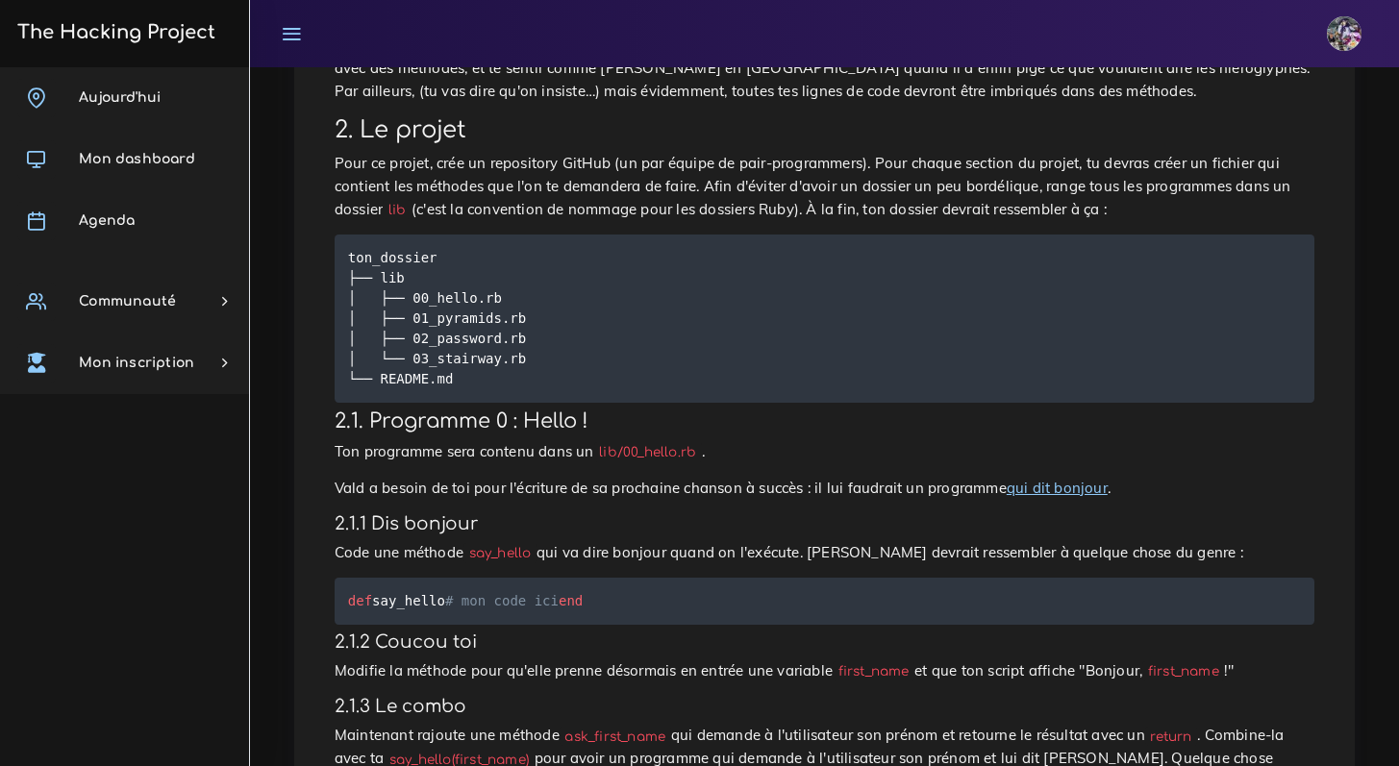
scroll to position [318, 0]
click at [1034, 497] on p "Vald a besoin de toi pour l'écriture de sa prochaine chanson à succès : il lui …" at bounding box center [825, 488] width 980 height 23
click at [1034, 494] on link "qui dit bonjour" at bounding box center [1057, 488] width 101 height 18
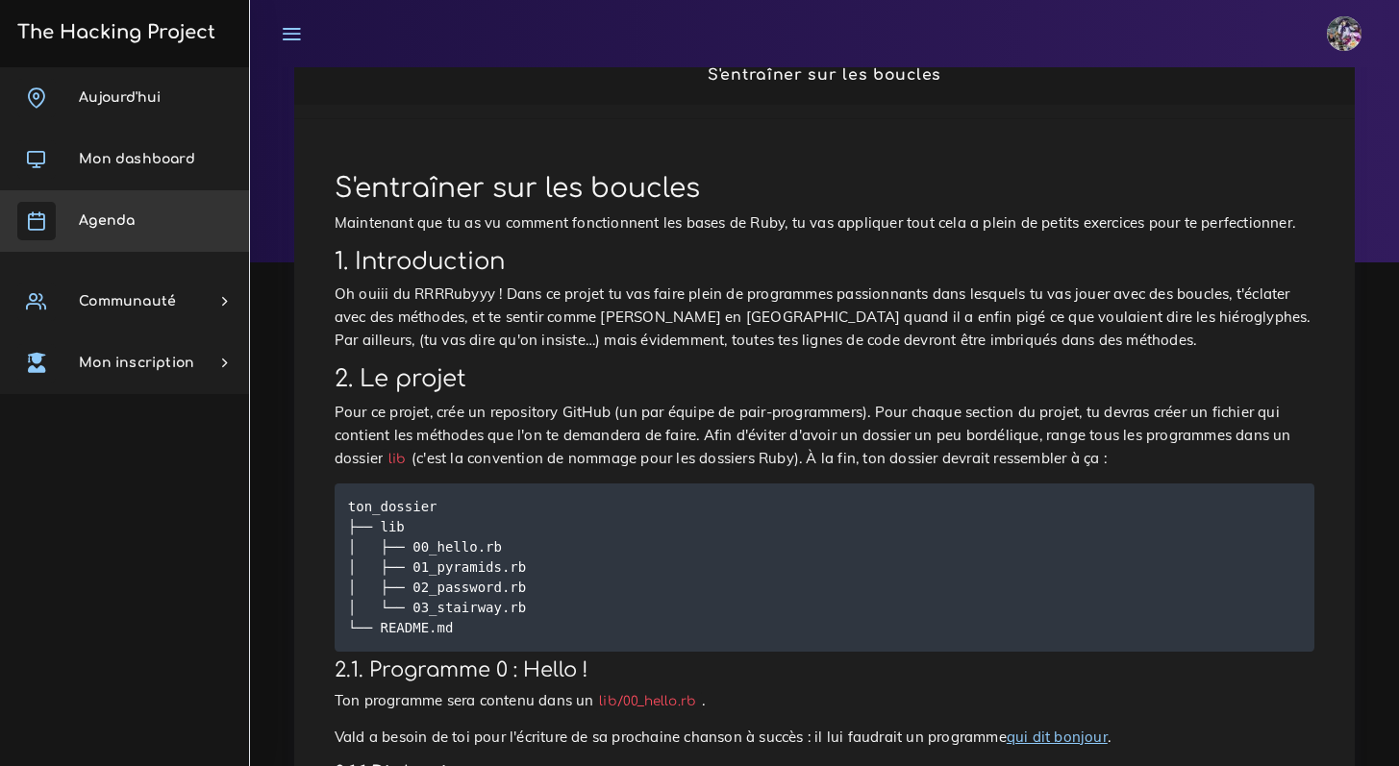
scroll to position [0, 0]
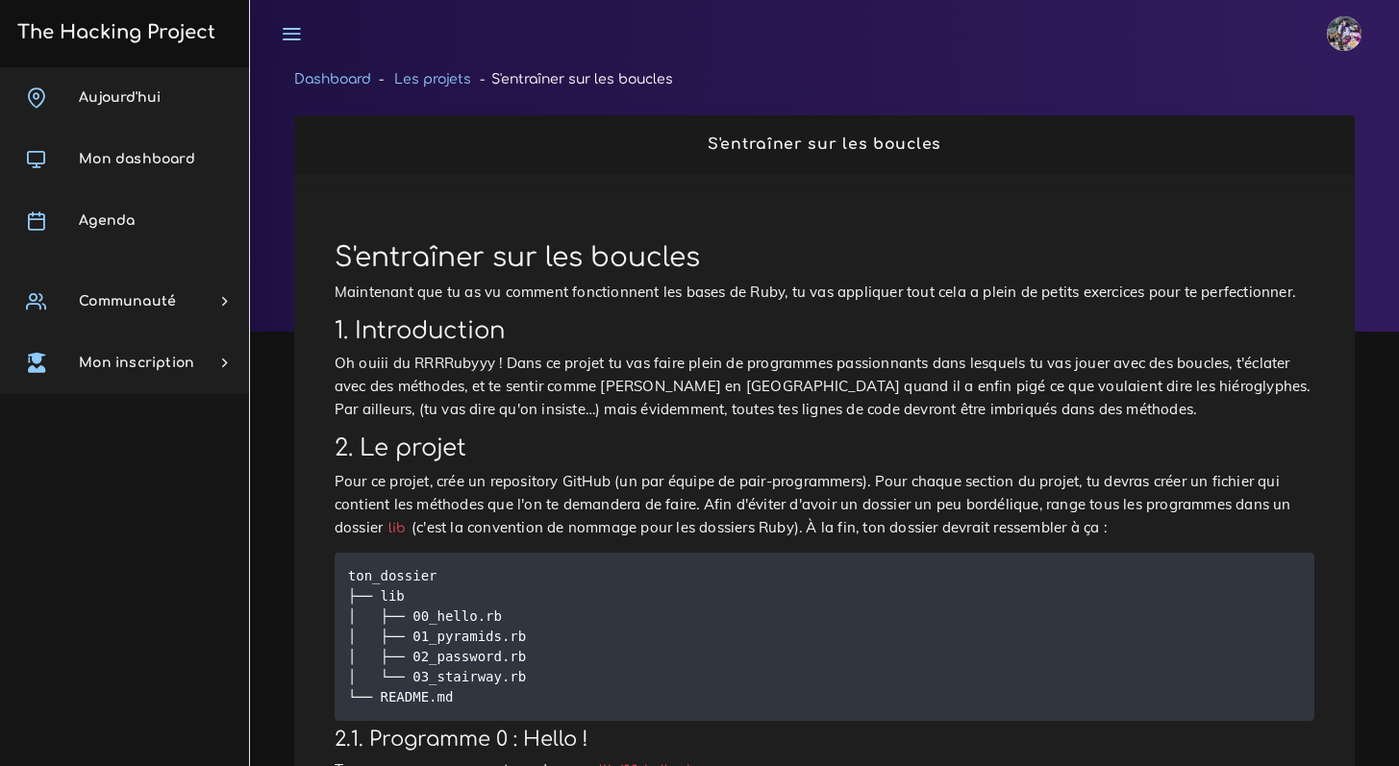
click at [329, 73] on link "Dashboard" at bounding box center [332, 79] width 77 height 14
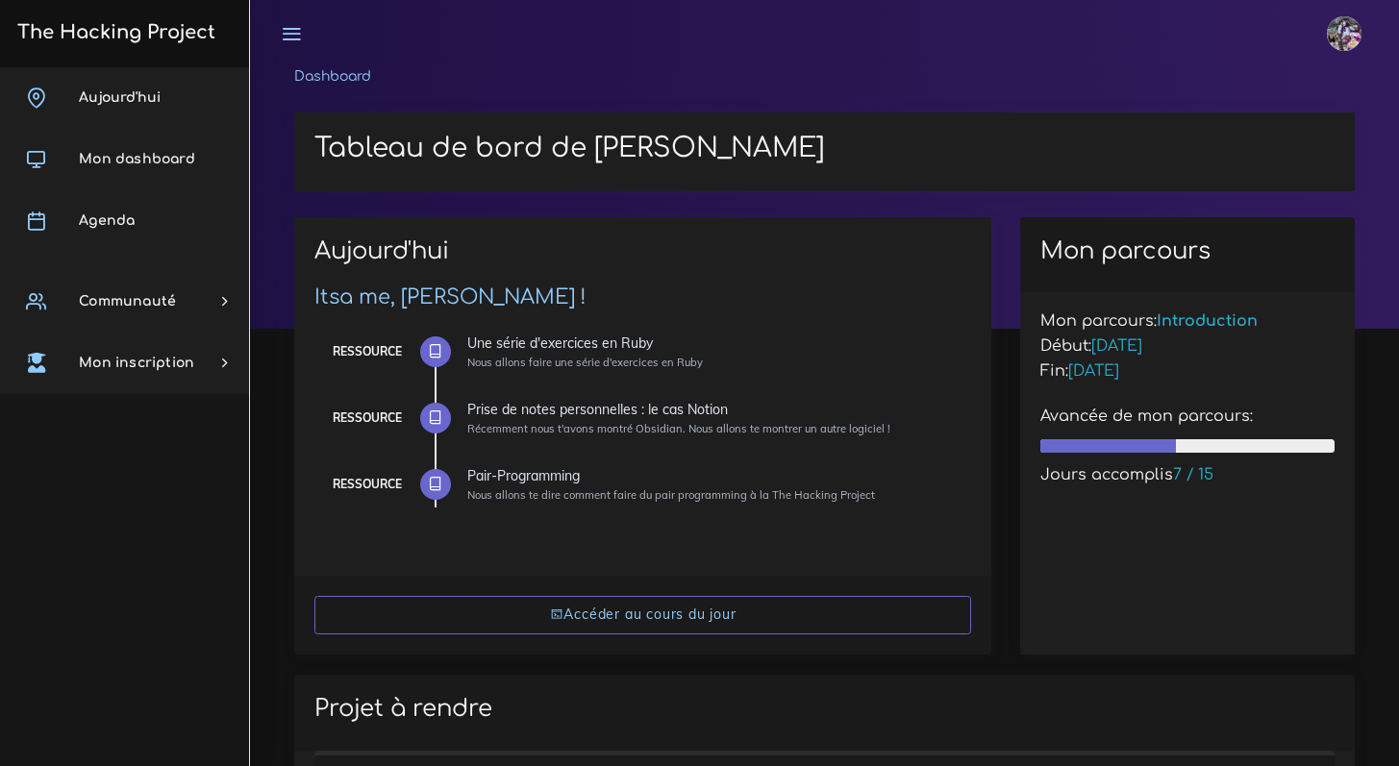
scroll to position [4, 0]
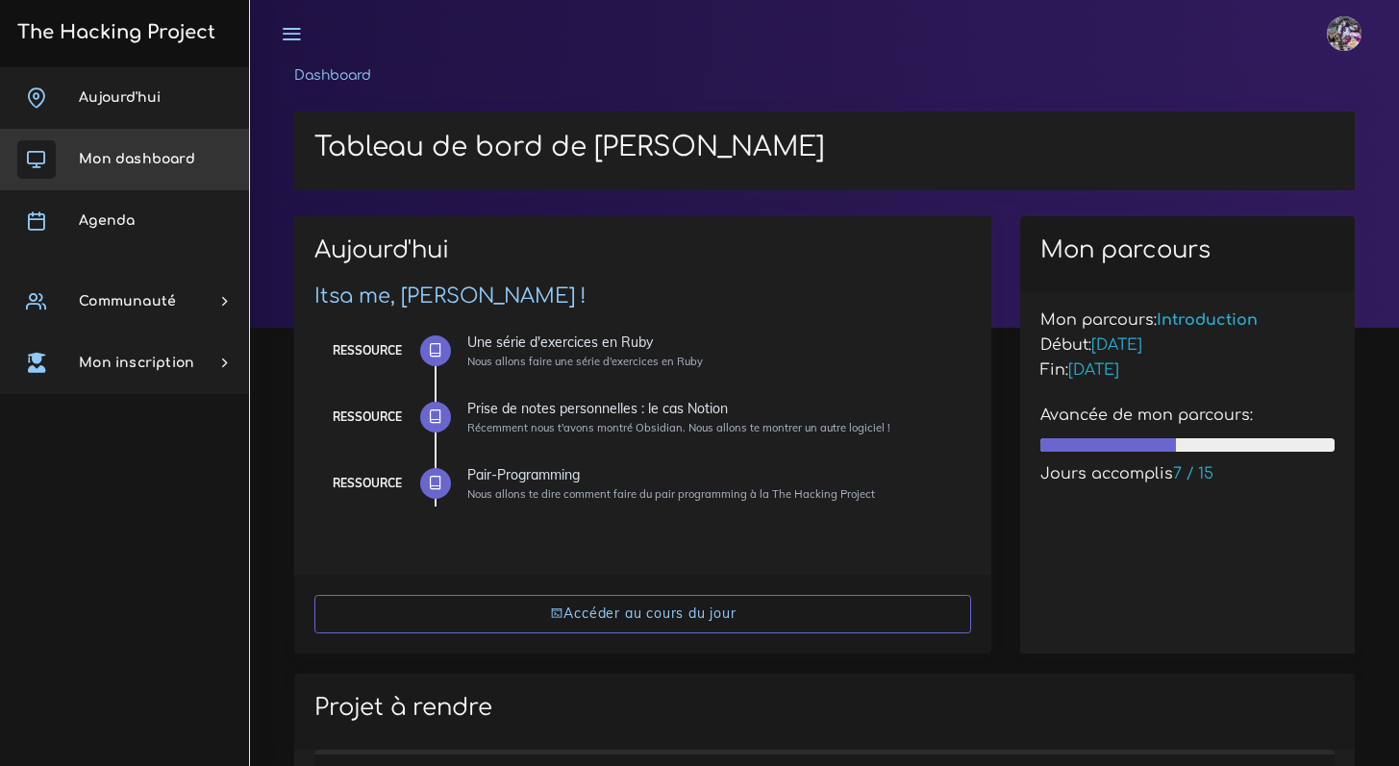
click at [141, 168] on link "Mon dashboard" at bounding box center [124, 160] width 249 height 62
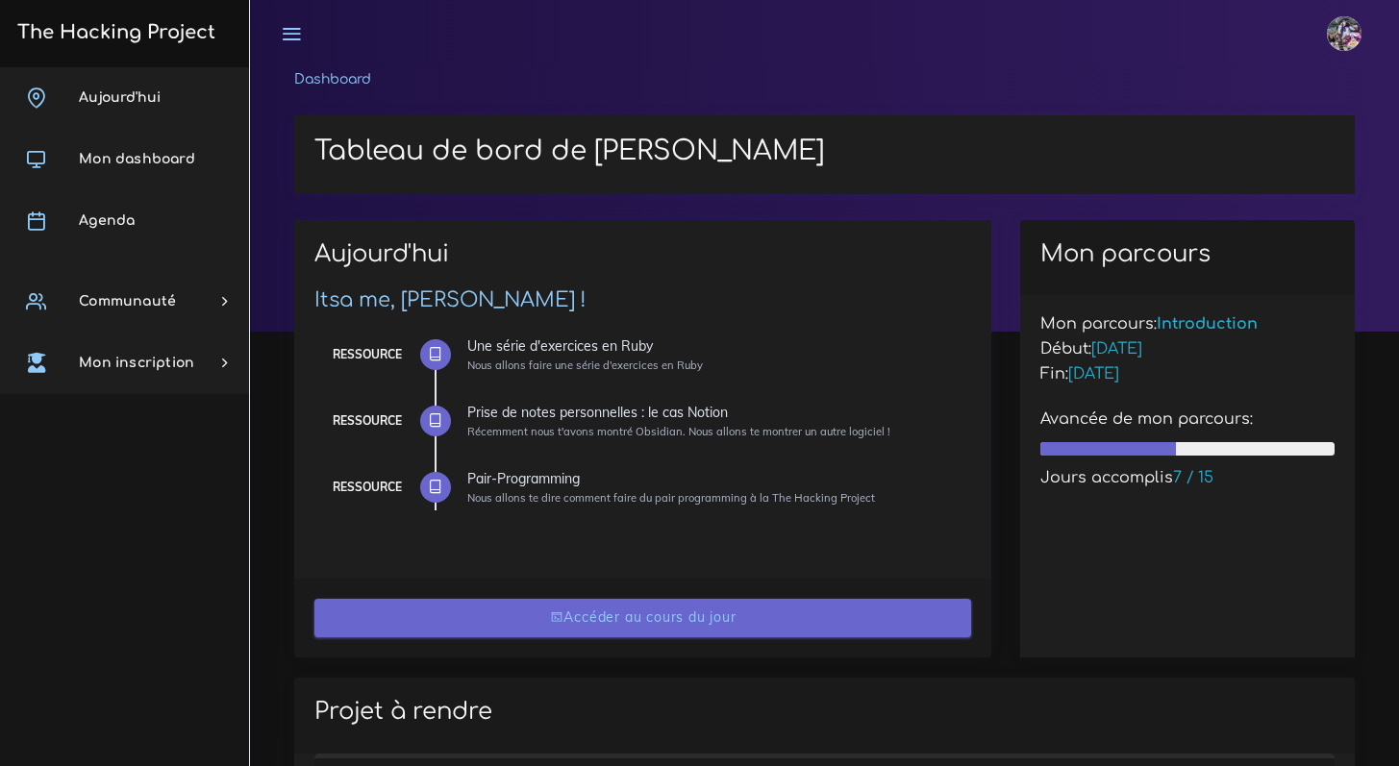
click at [588, 613] on link "Accéder au cours du jour" at bounding box center [643, 618] width 658 height 39
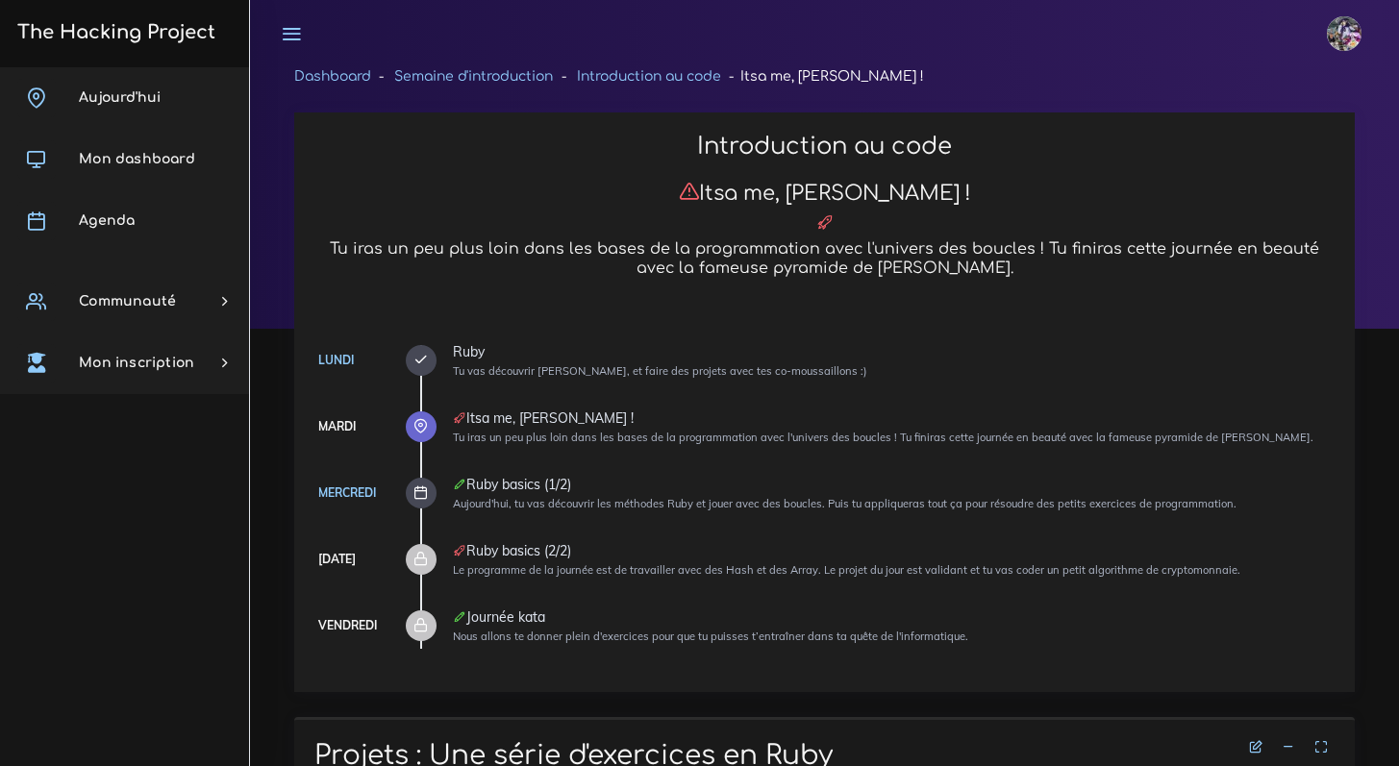
scroll to position [4, 0]
click at [428, 487] on div at bounding box center [421, 492] width 31 height 31
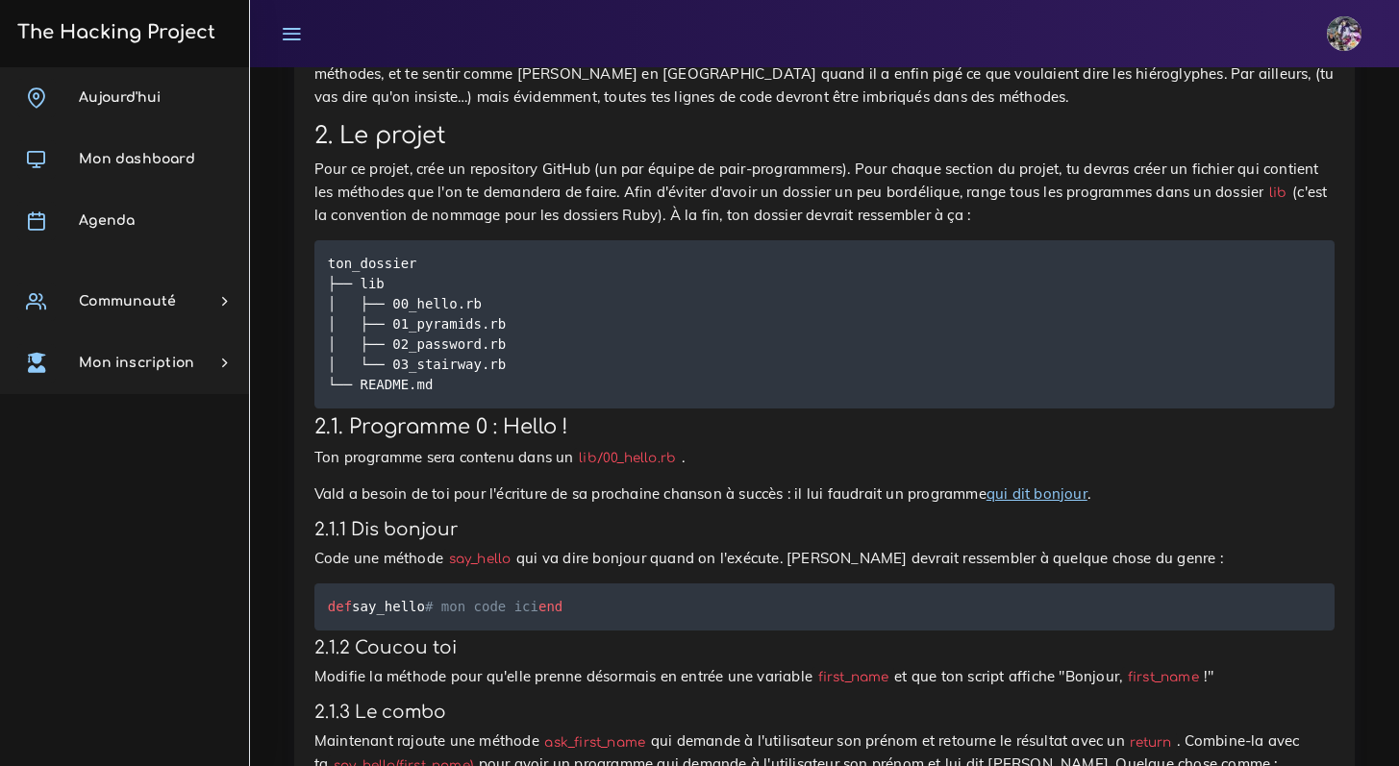
scroll to position [674, 0]
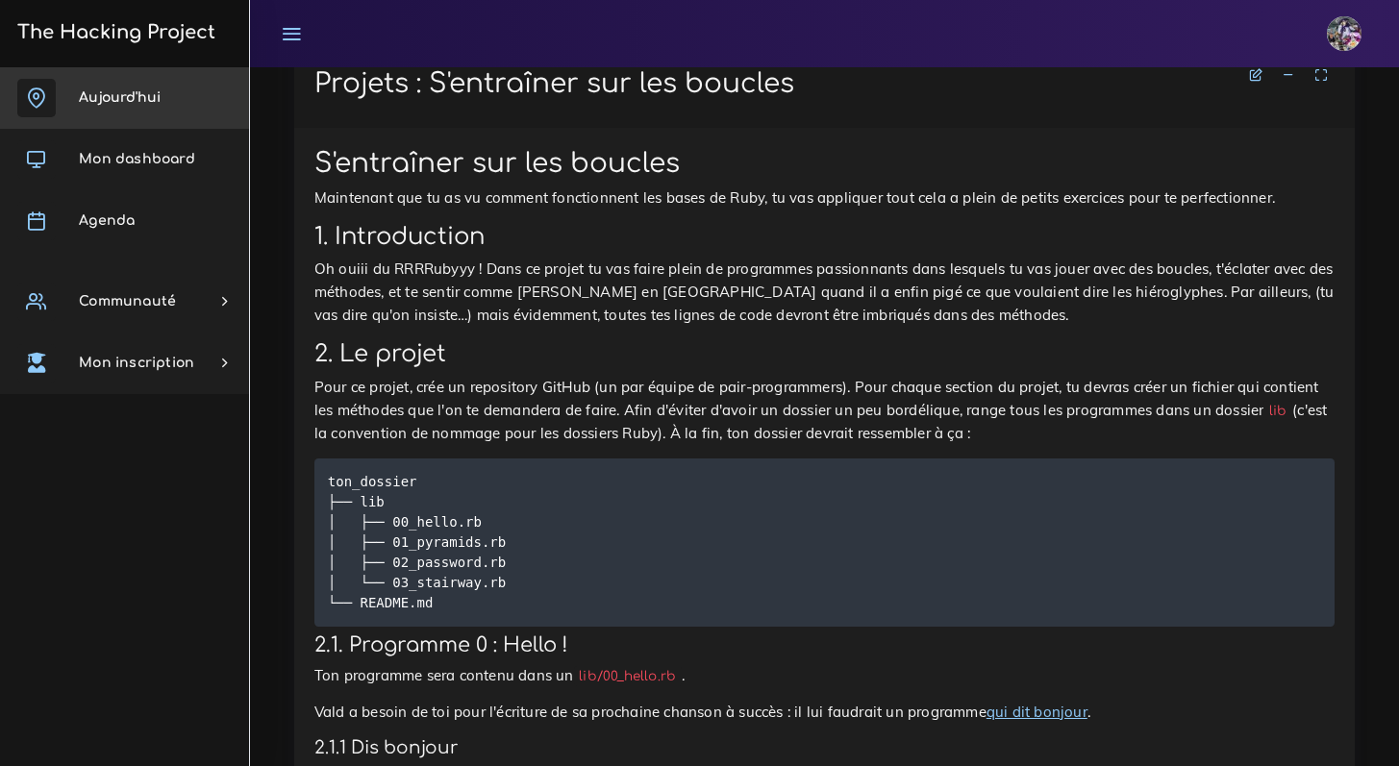
click at [132, 101] on span "Aujourd'hui" at bounding box center [120, 97] width 82 height 14
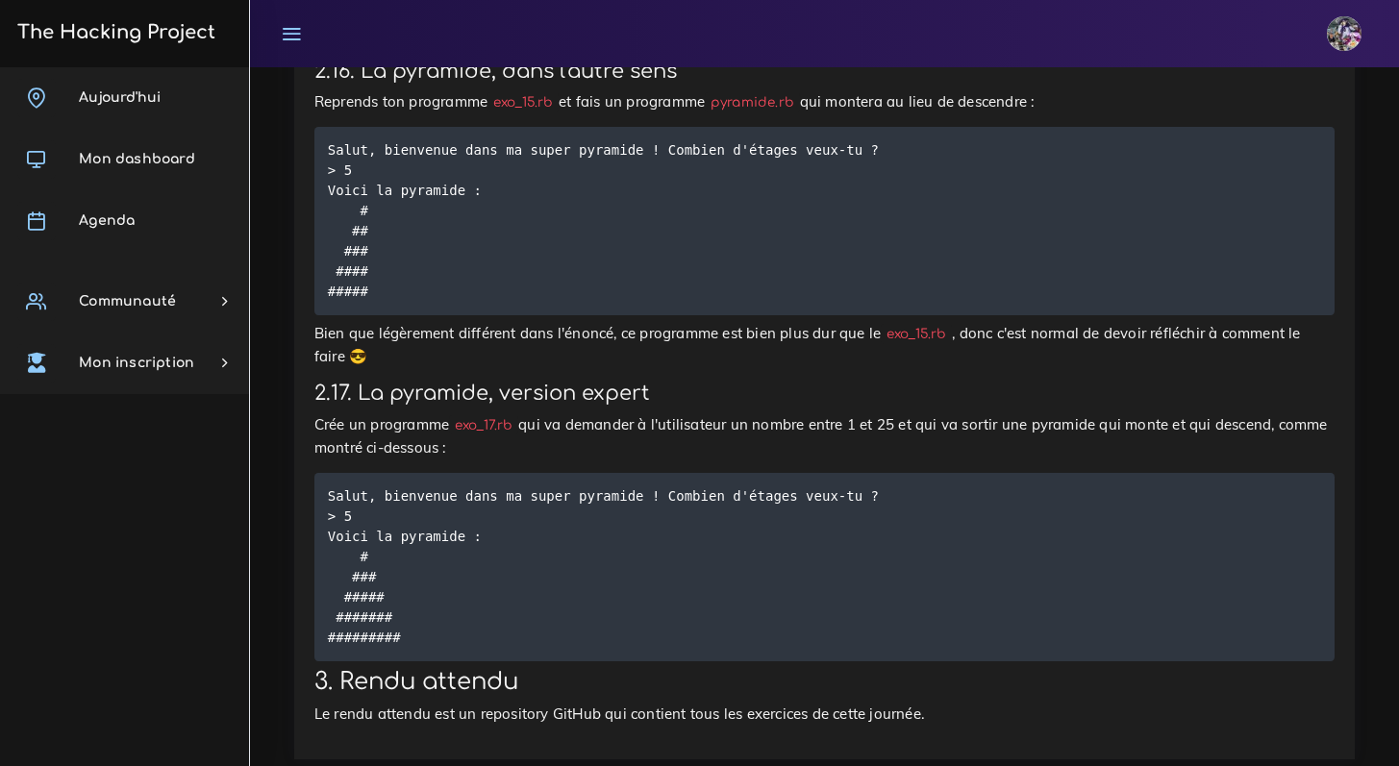
scroll to position [2636, 0]
drag, startPoint x: 360, startPoint y: 297, endPoint x: 373, endPoint y: 369, distance: 73.4
click at [377, 317] on pre "Salut, bienvenue dans ma super pyramide ! Combien d'étages veux-tu ? > 5 Voici …" at bounding box center [824, 223] width 1020 height 188
copy code "# ## ### #### #####"
click at [445, 317] on pre "Salut, bienvenue dans ma super pyramide ! Combien d'étages veux-tu ? > 5 Voici …" at bounding box center [824, 223] width 1020 height 188
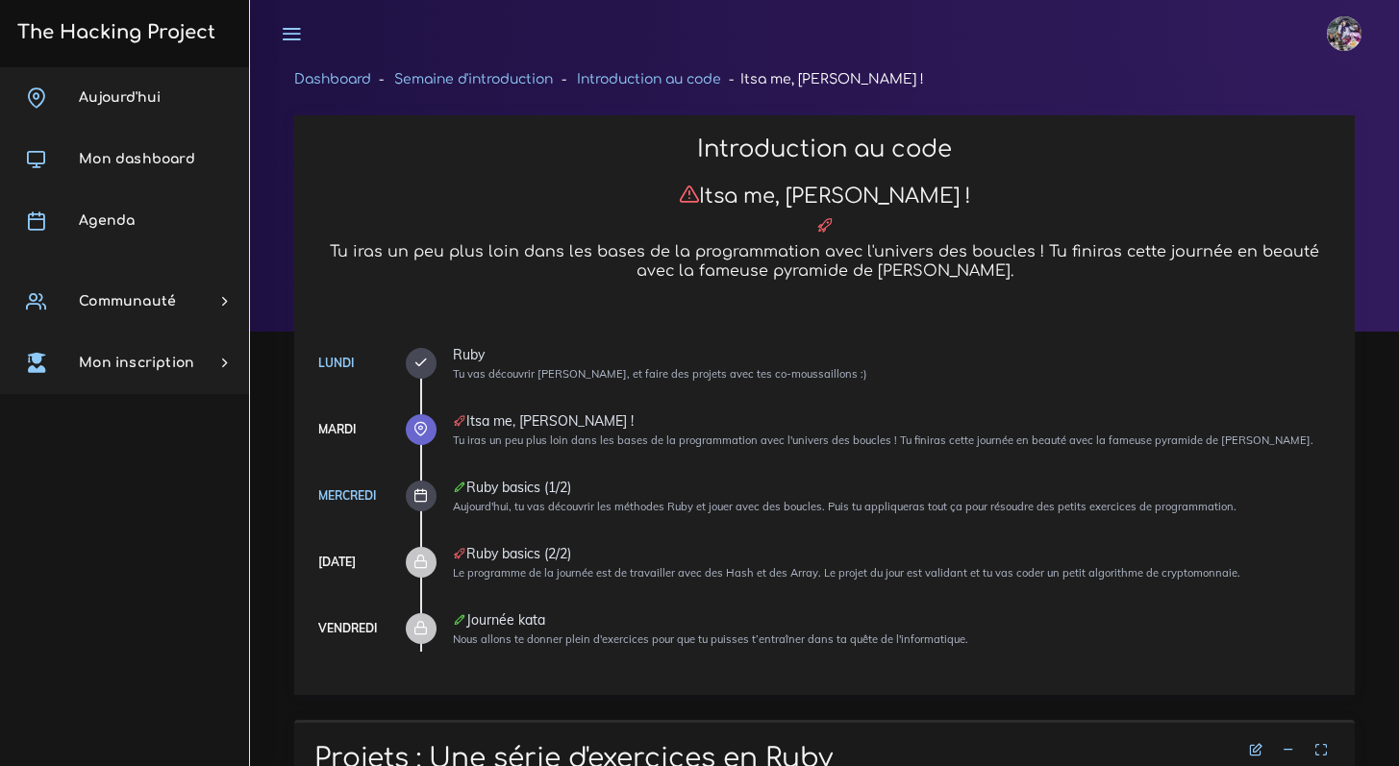
scroll to position [34, 0]
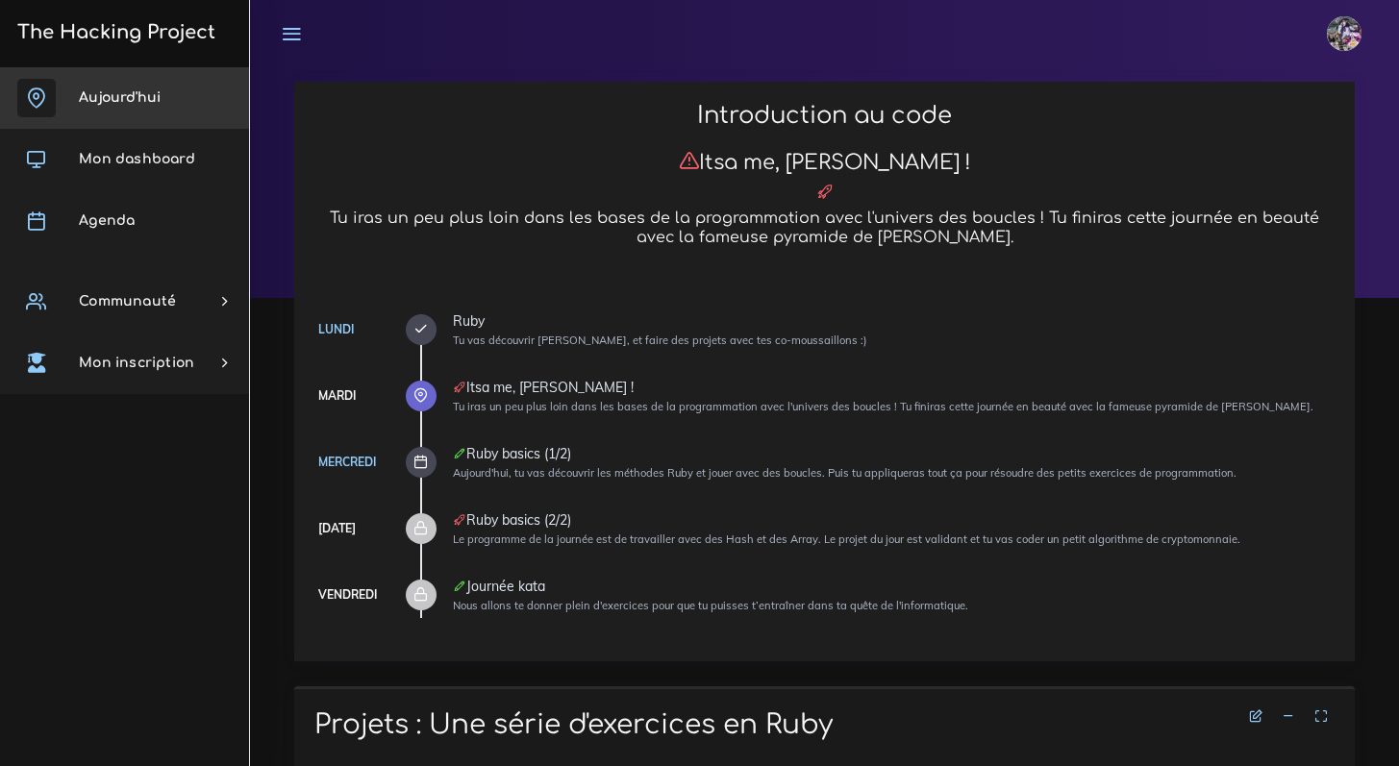
click at [189, 100] on link "Aujourd'hui" at bounding box center [124, 98] width 249 height 62
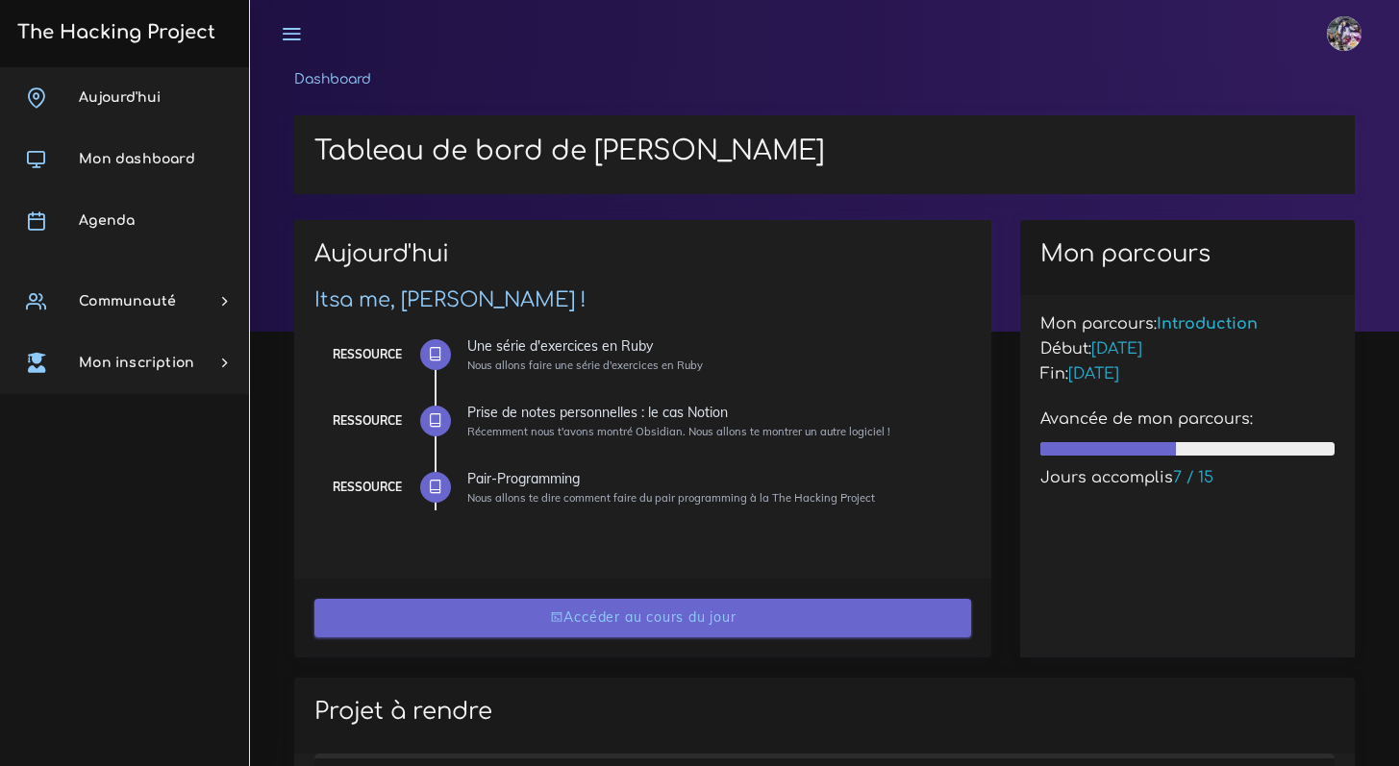
click at [647, 615] on link "Accéder au cours du jour" at bounding box center [643, 618] width 658 height 39
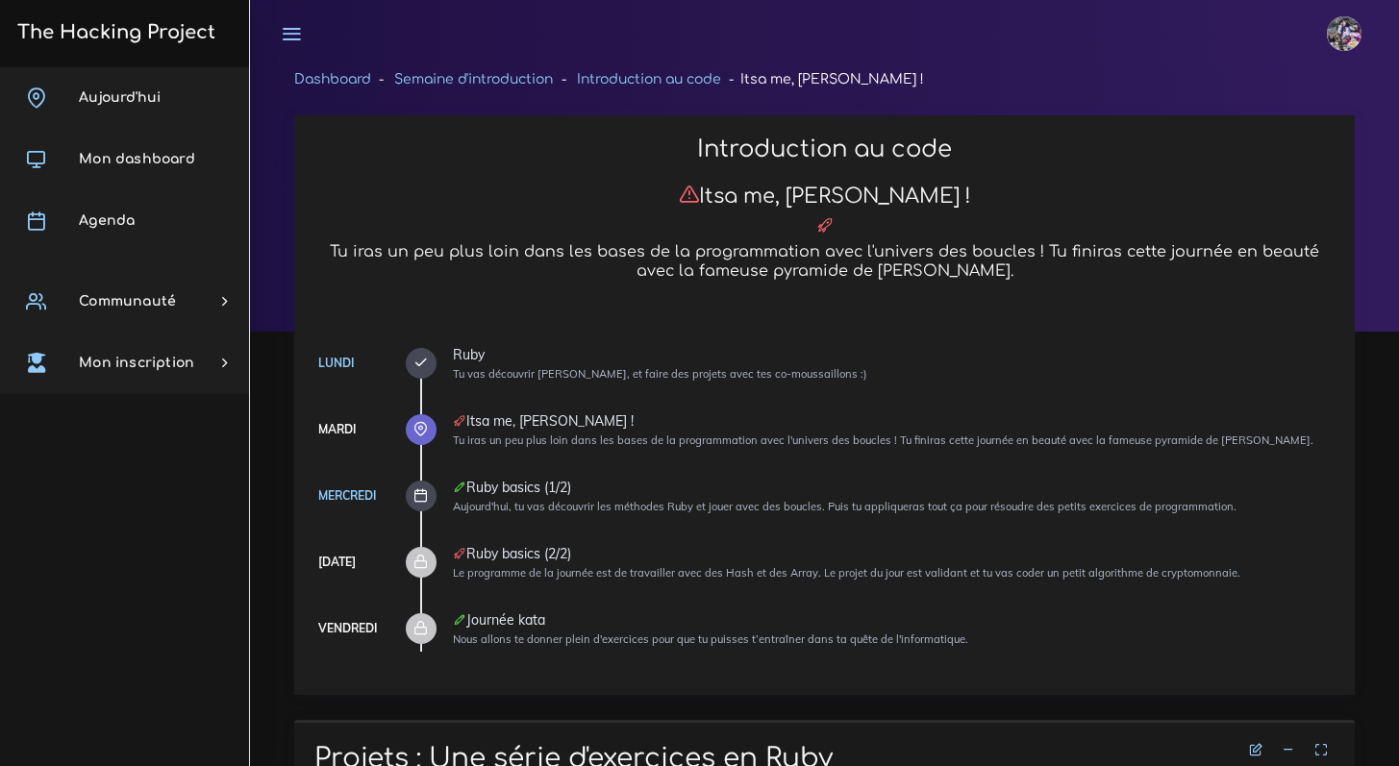
click at [429, 497] on div at bounding box center [421, 496] width 31 height 31
click at [141, 115] on link "Aujourd'hui" at bounding box center [124, 98] width 249 height 62
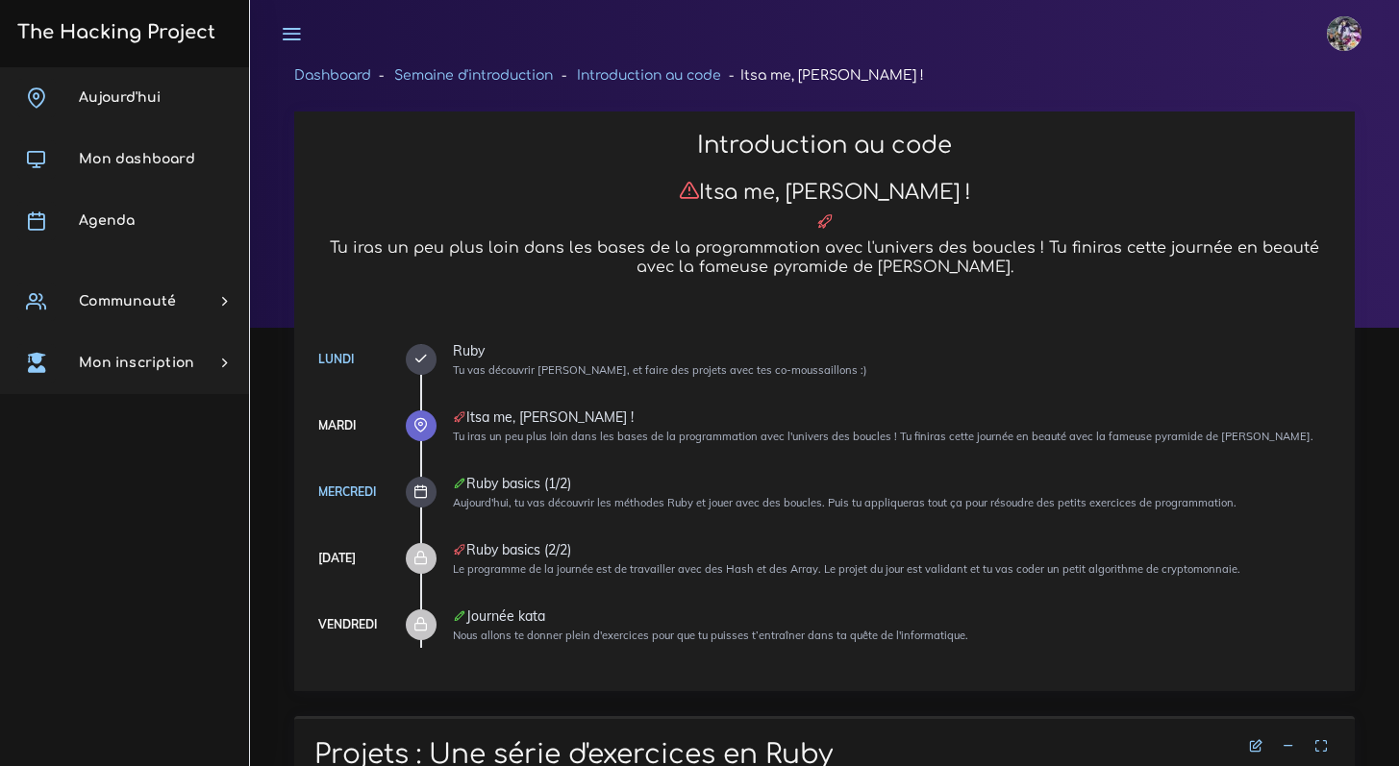
click at [436, 357] on ul "[DATE] Ruby Tu vas découvrir [PERSON_NAME], et faire des projets avec tes co-mo…" at bounding box center [877, 496] width 914 height 304
click at [431, 355] on div at bounding box center [421, 359] width 31 height 31
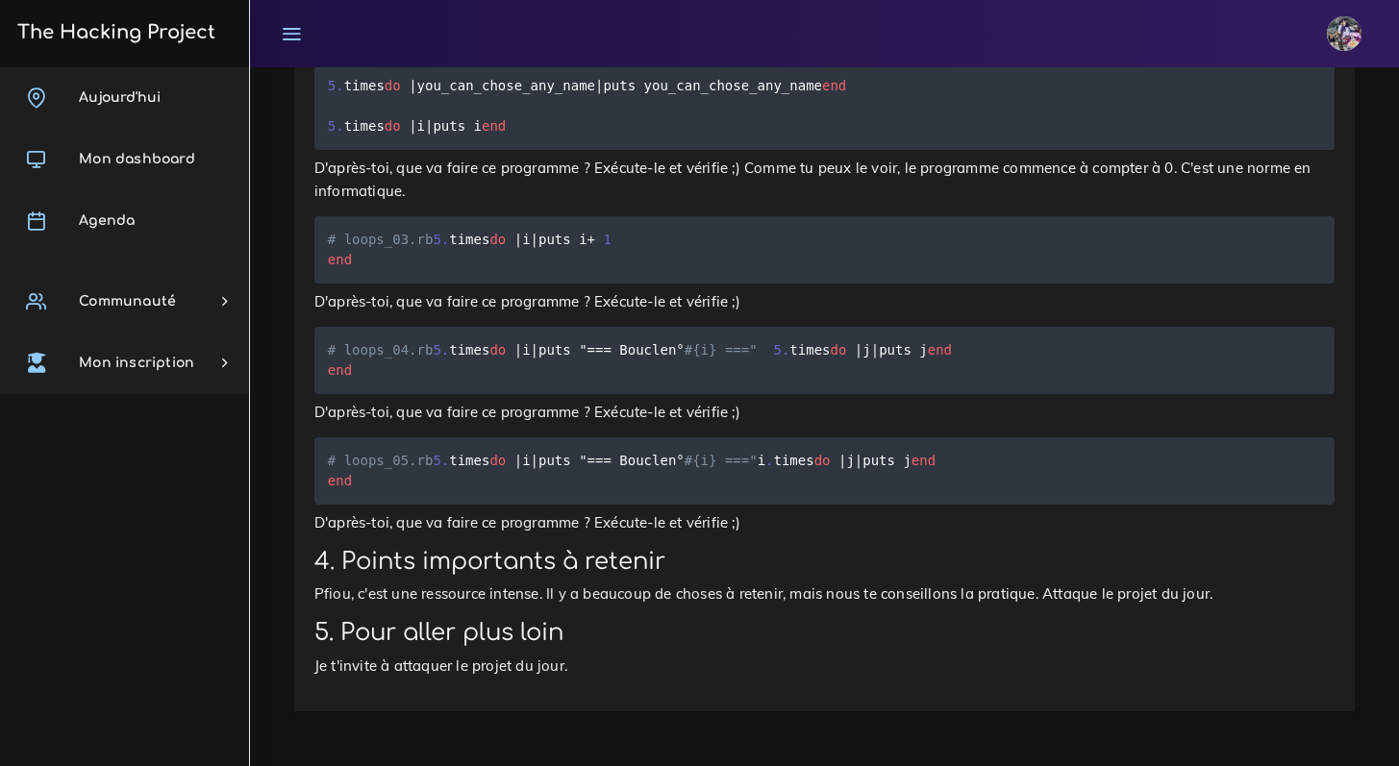
scroll to position [30352, 0]
click at [148, 90] on span "Aujourd'hui" at bounding box center [120, 97] width 82 height 14
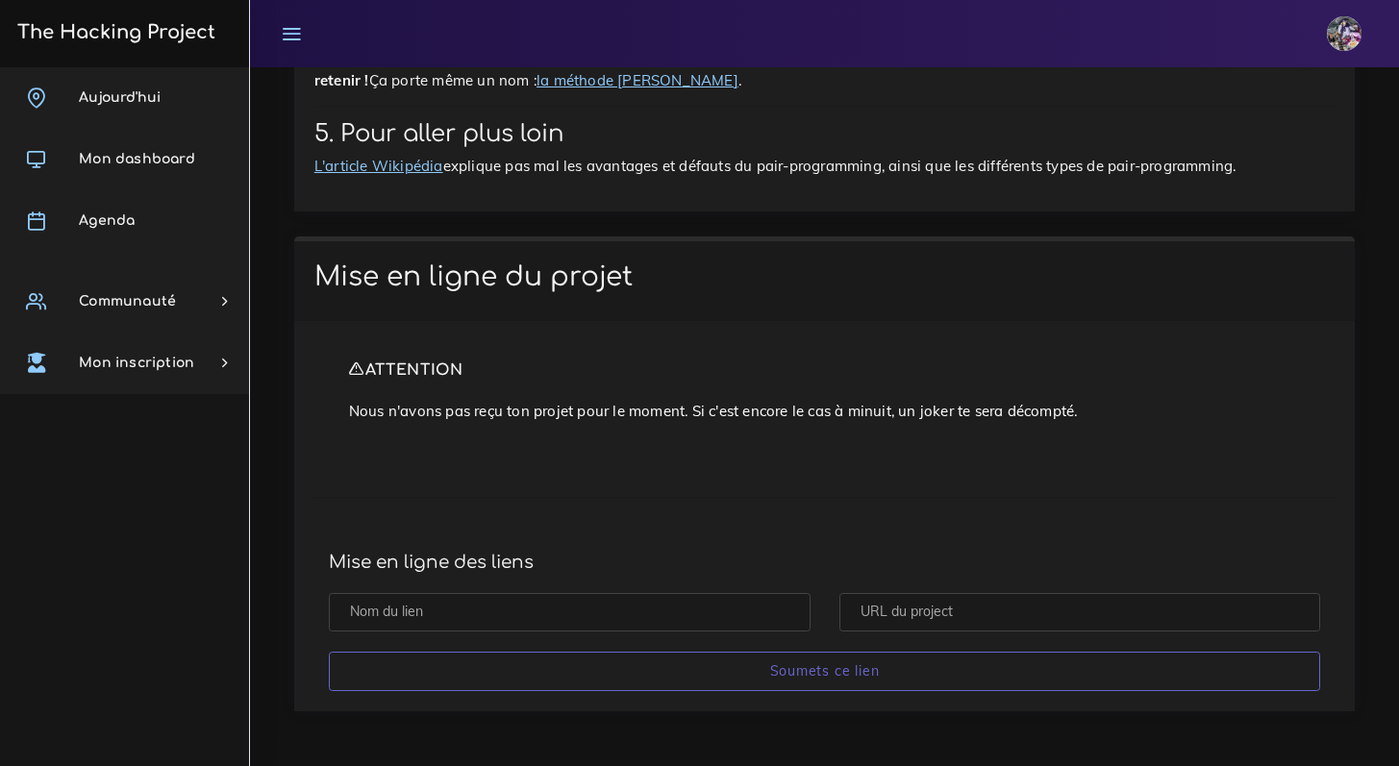
scroll to position [8844, 0]
click at [639, 603] on input "text" at bounding box center [570, 612] width 482 height 39
click at [576, 614] on input "text" at bounding box center [570, 612] width 482 height 39
click at [1000, 614] on input "text" at bounding box center [1080, 612] width 482 height 39
paste input "https://github.com/Enzoulette-94/Ruby-jour-2"
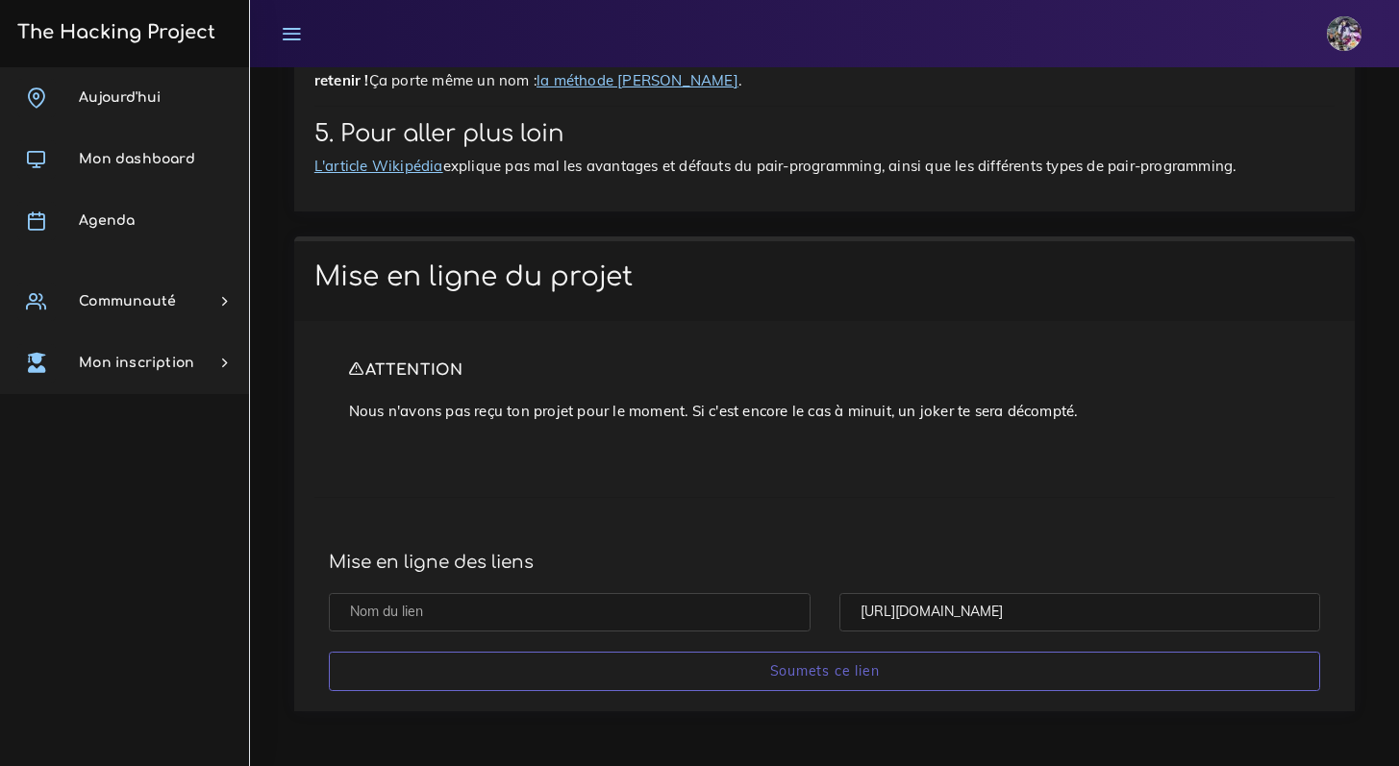
type input "https://github.com/Enzoulette-94/Ruby-jour-2"
click at [568, 620] on input "text" at bounding box center [570, 612] width 482 height 39
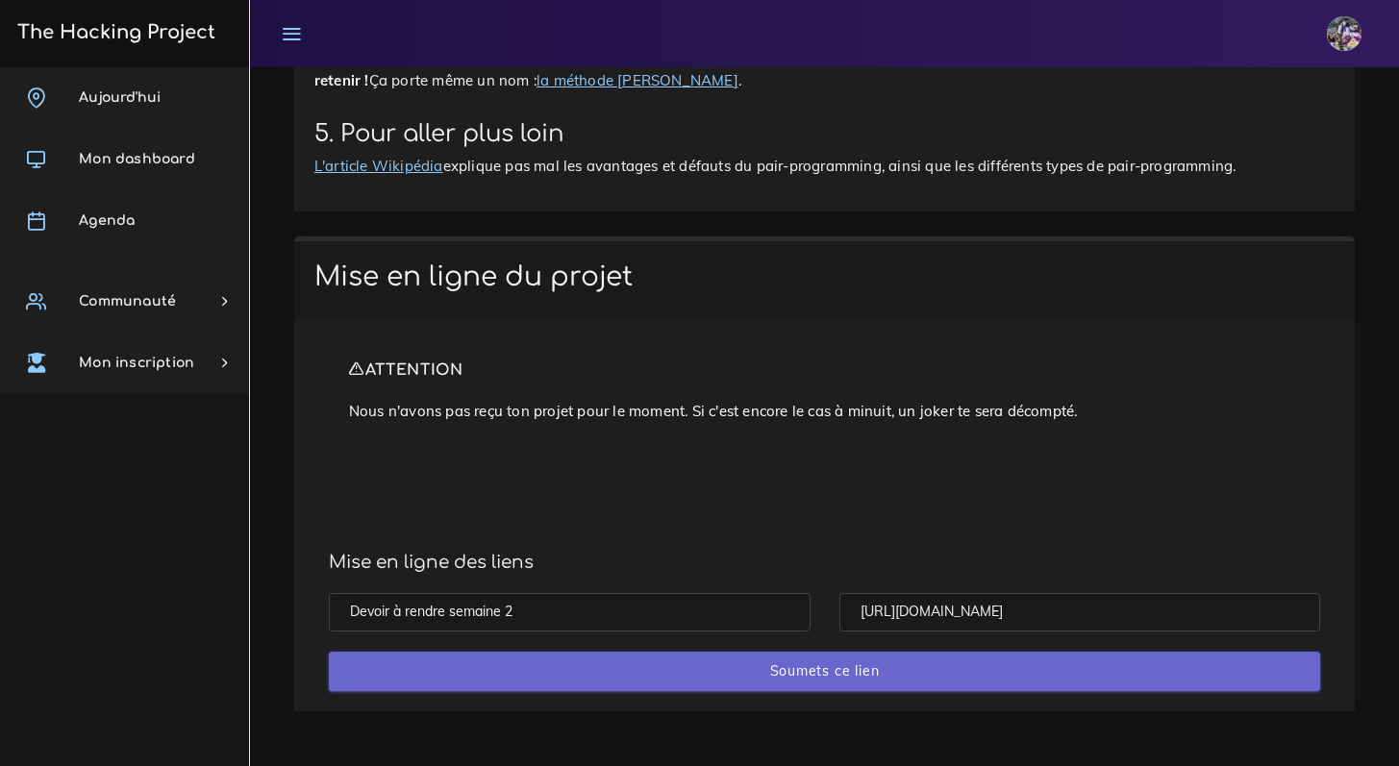
type input "Devoir à rendre semaine 2"
click at [807, 686] on input "Soumets ce lien" at bounding box center [824, 671] width 991 height 39
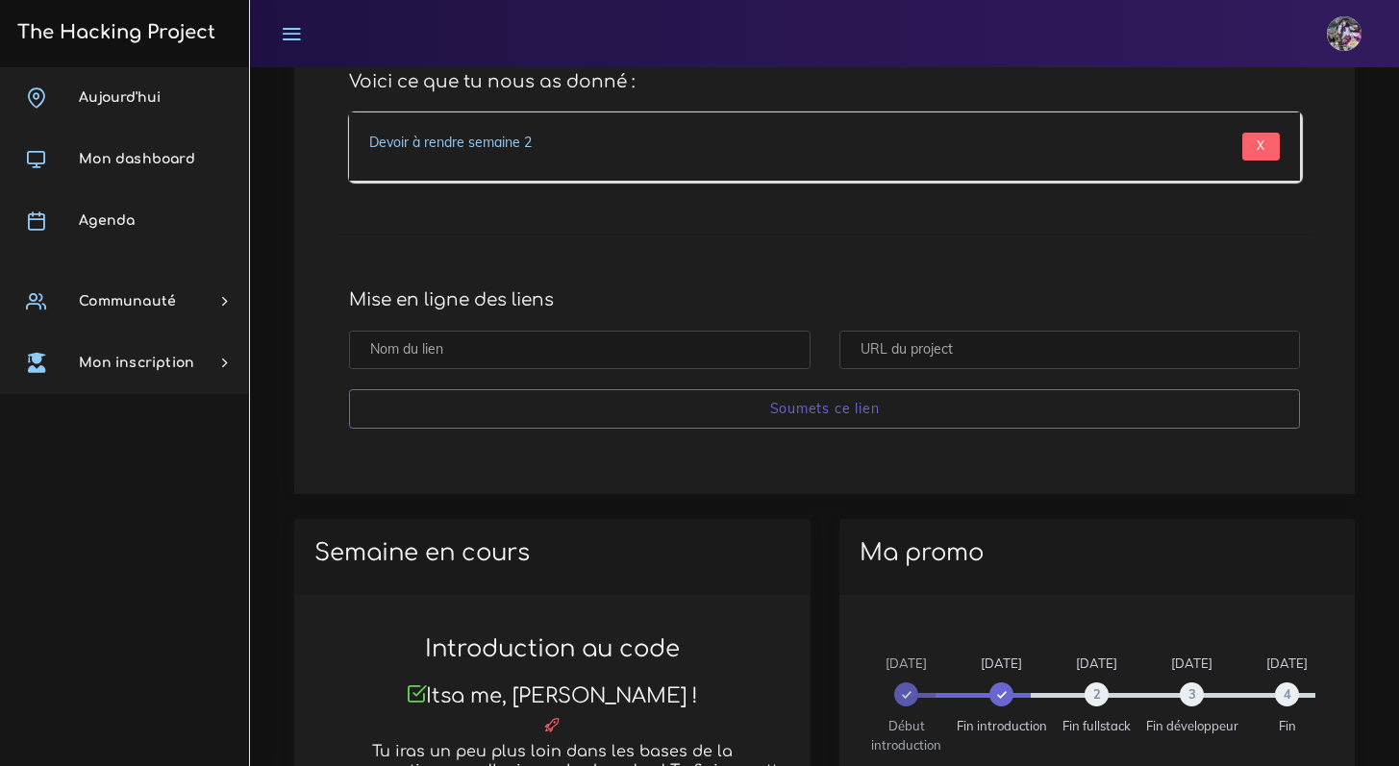
scroll to position [757, 0]
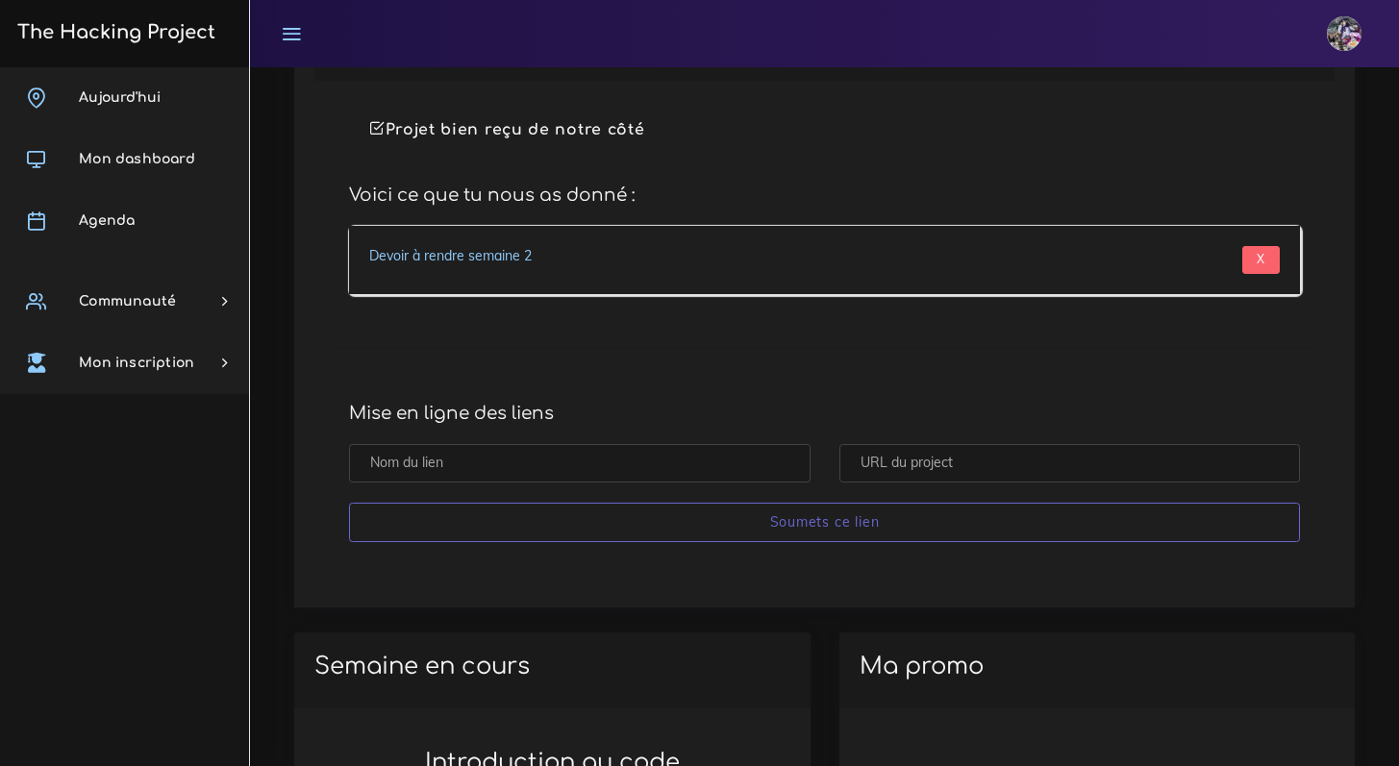
click at [455, 259] on link "Devoir à rendre semaine 2" at bounding box center [450, 255] width 163 height 17
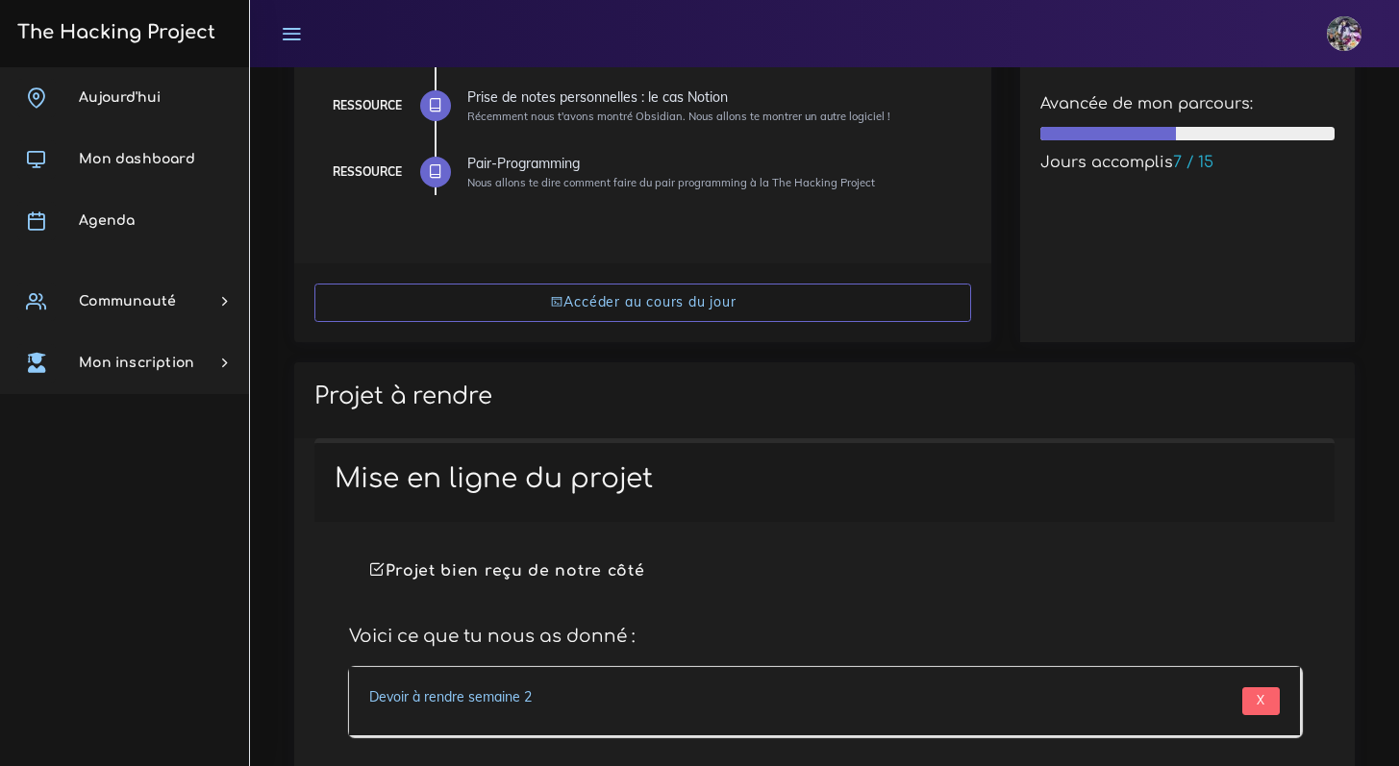
scroll to position [0, 0]
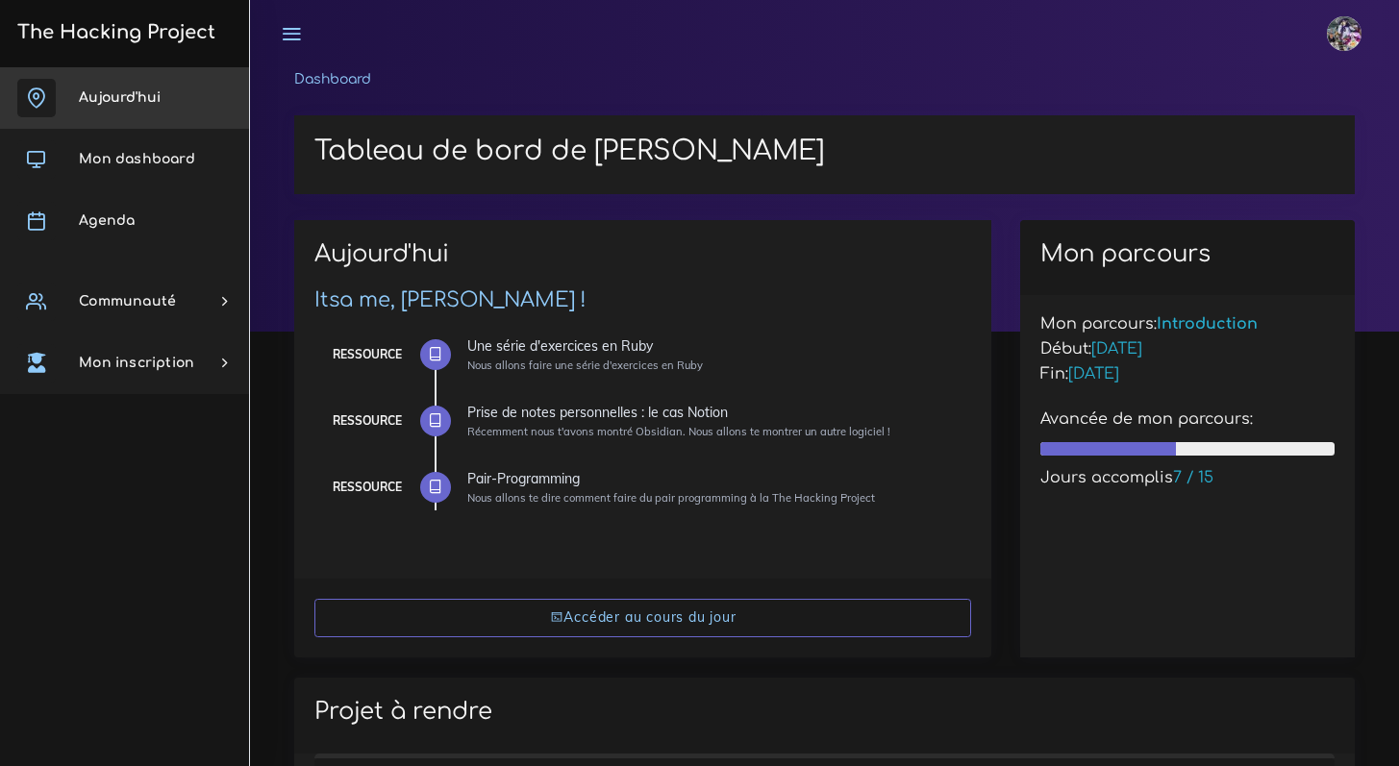
click at [104, 88] on link "Aujourd'hui" at bounding box center [124, 98] width 249 height 62
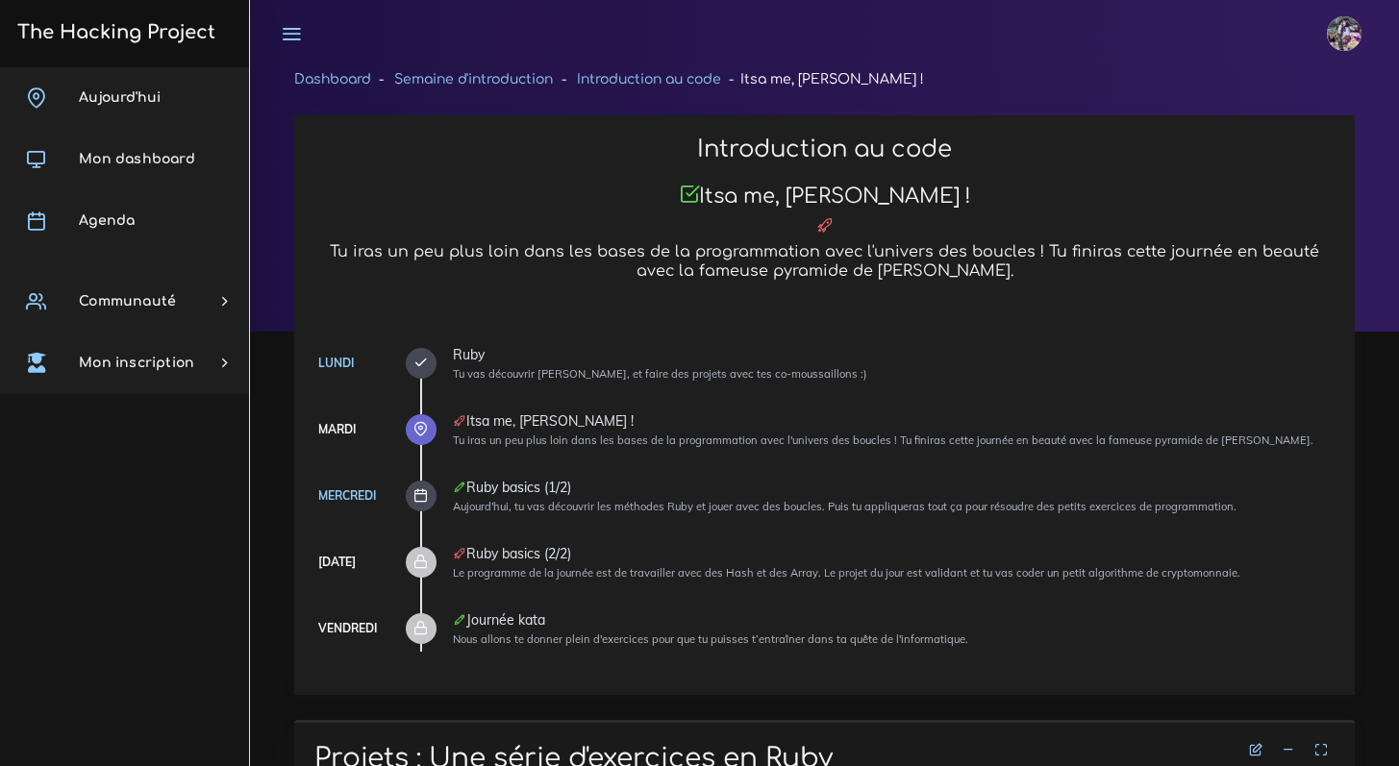
click at [422, 490] on icon at bounding box center [420, 495] width 14 height 14
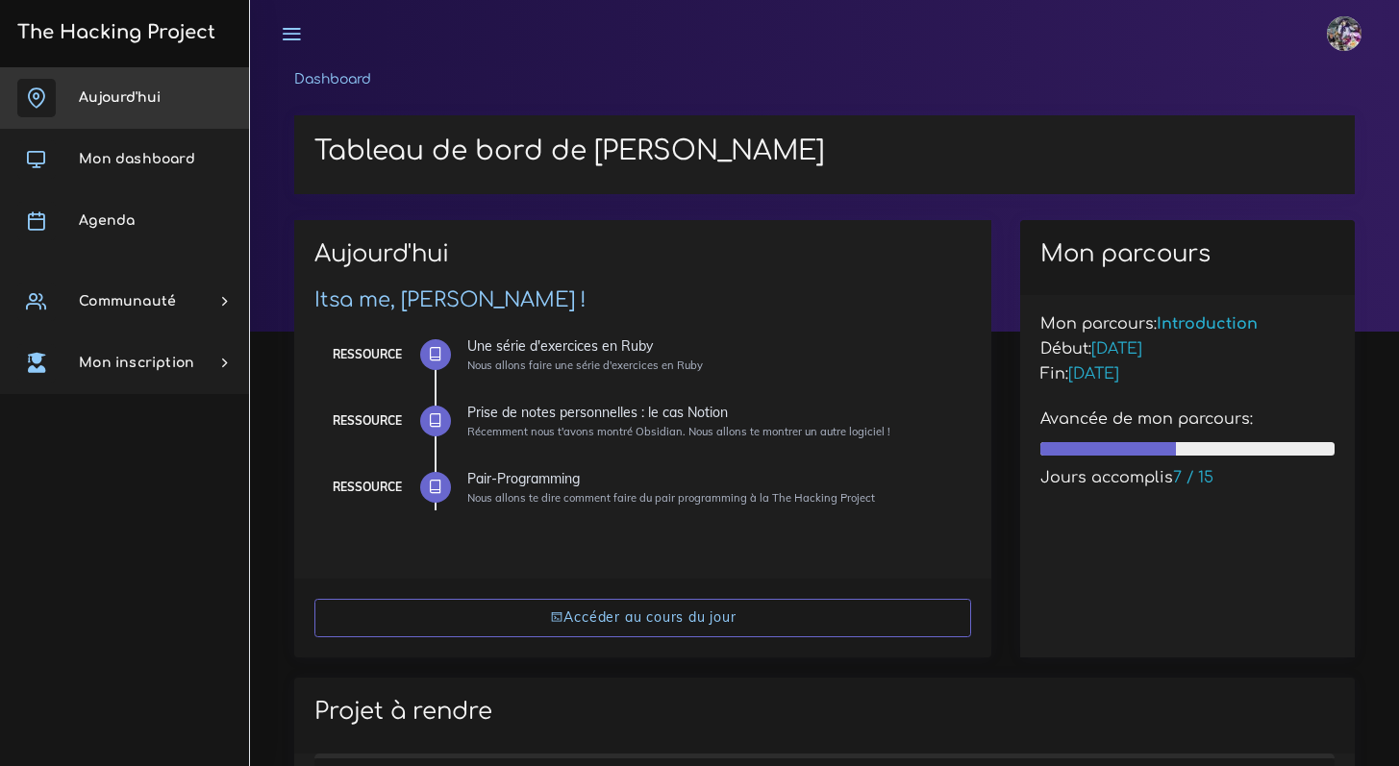
click at [161, 69] on link "Aujourd'hui" at bounding box center [124, 98] width 249 height 62
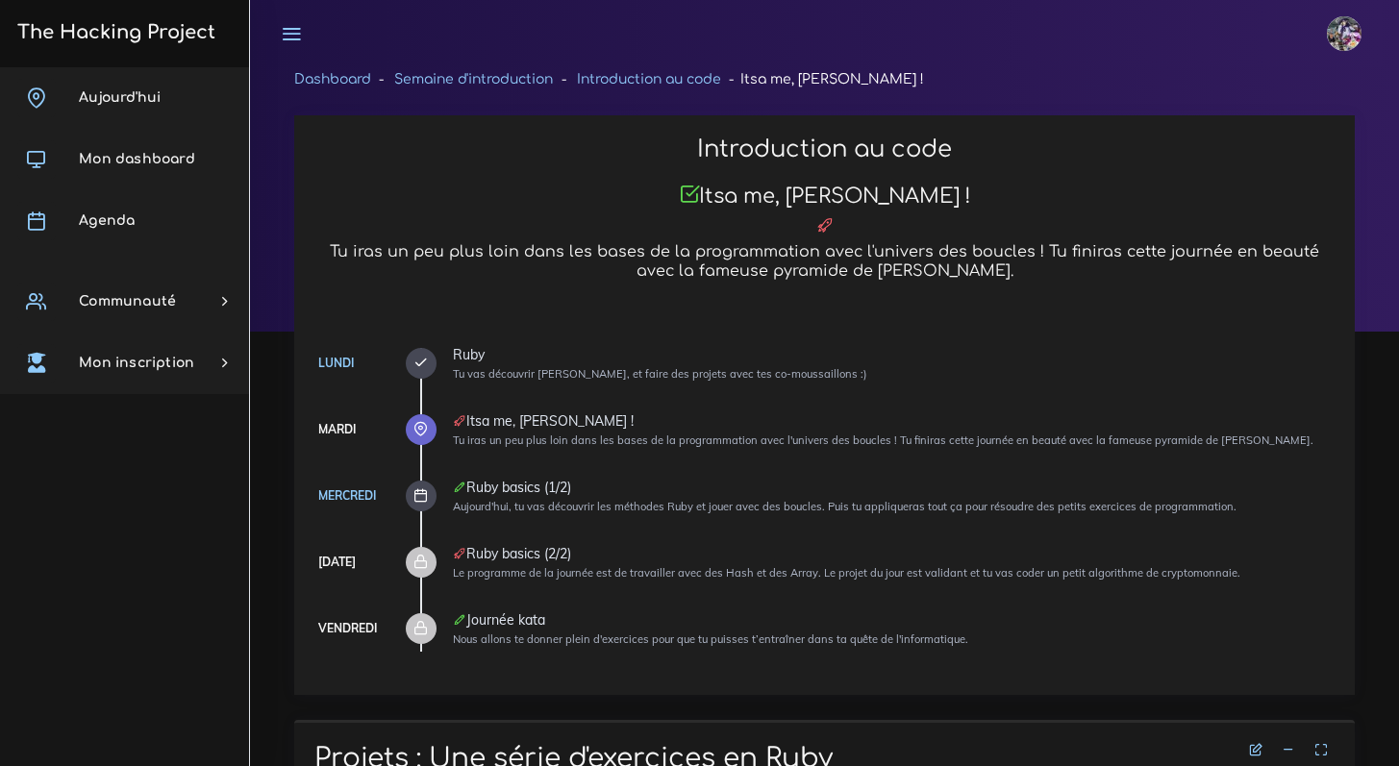
click at [415, 500] on icon at bounding box center [420, 495] width 14 height 14
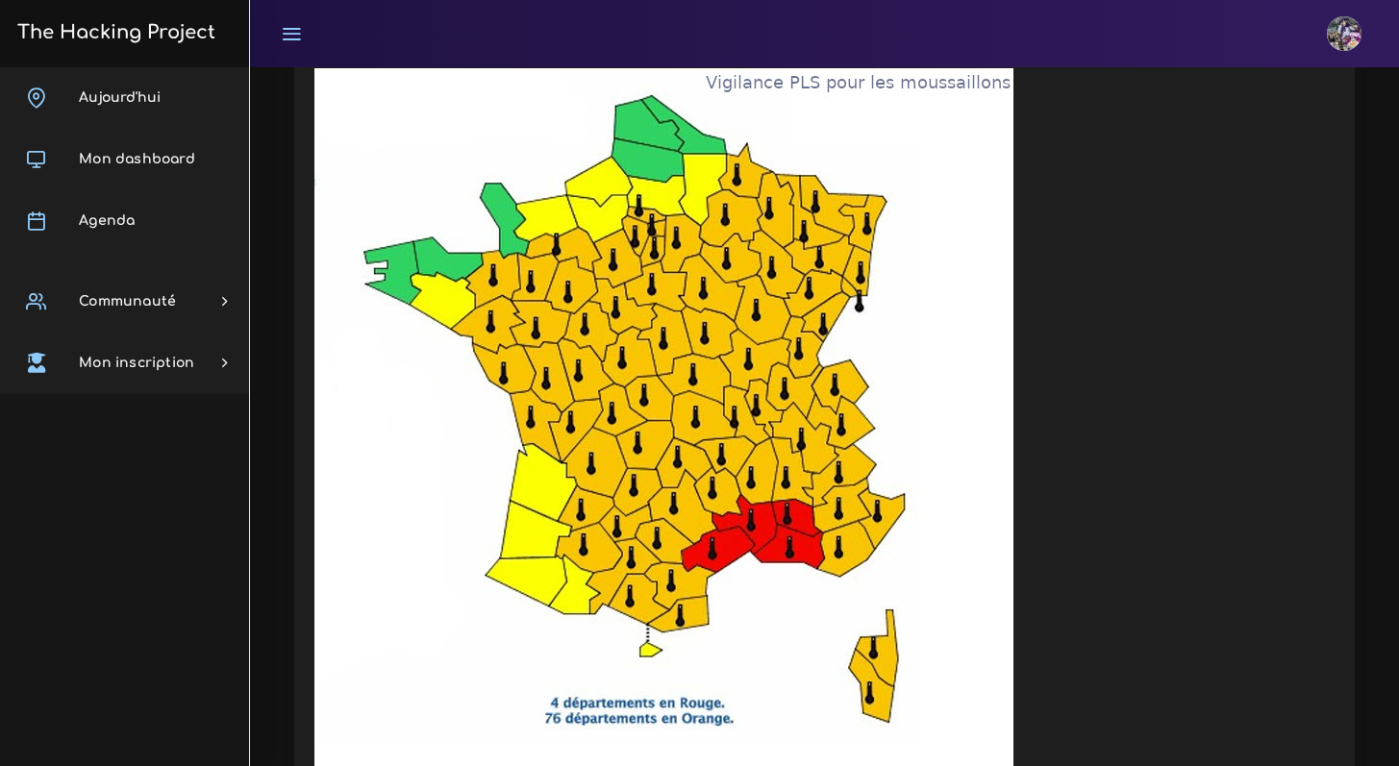
scroll to position [4217, 0]
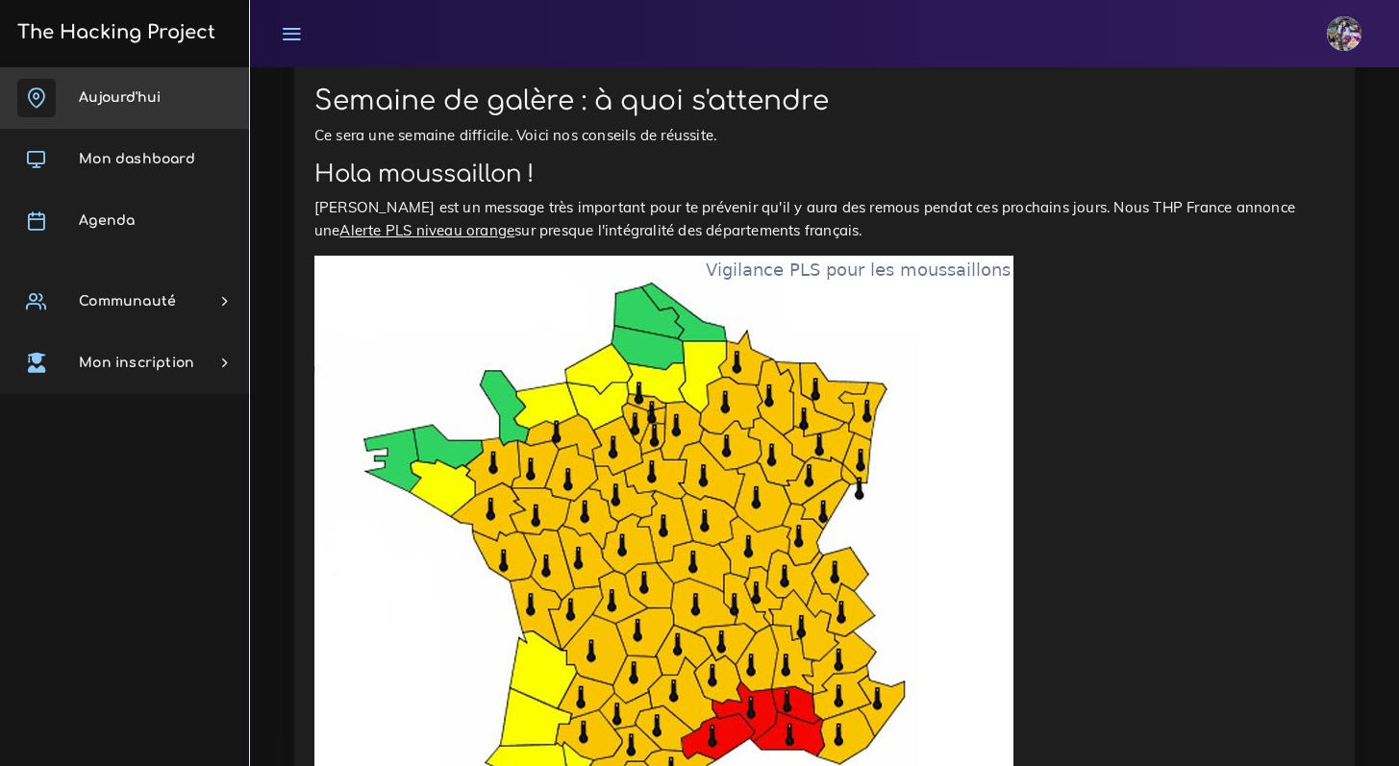
click at [115, 97] on span "Aujourd'hui" at bounding box center [120, 97] width 82 height 14
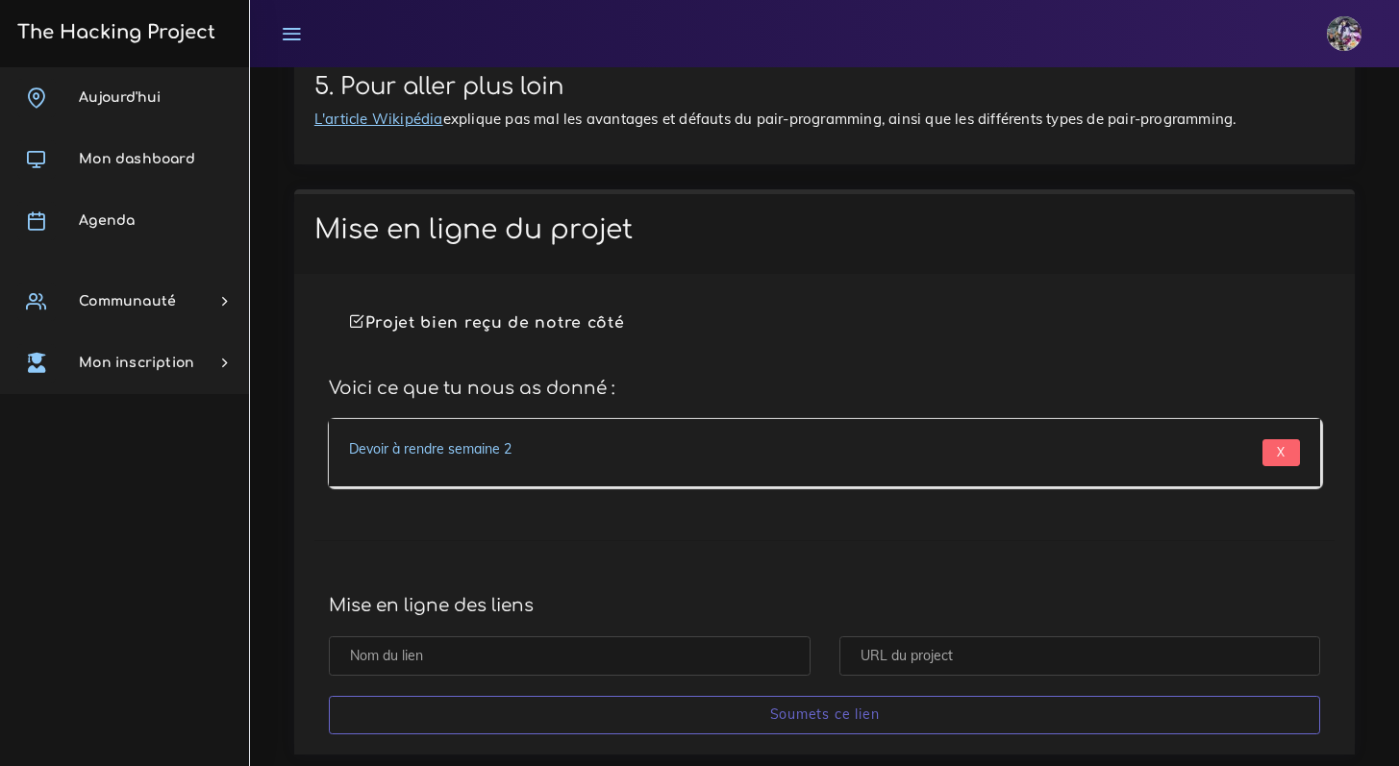
scroll to position [8934, 0]
